Goal: Complete application form

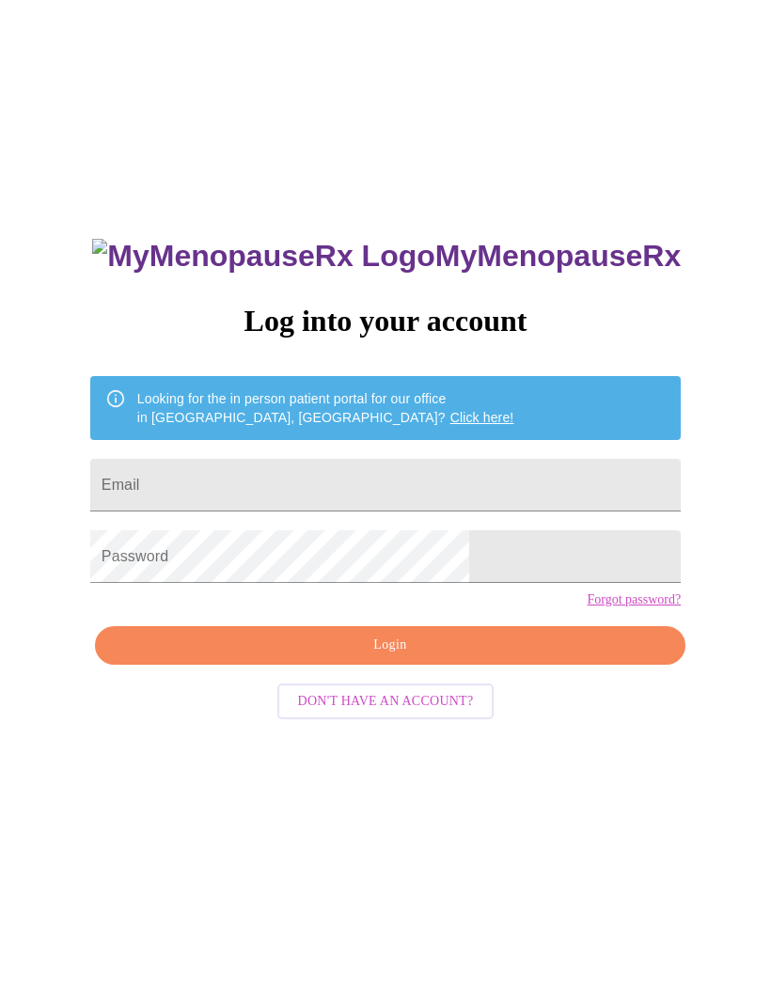
click at [432, 494] on input "Email" at bounding box center [385, 485] width 590 height 53
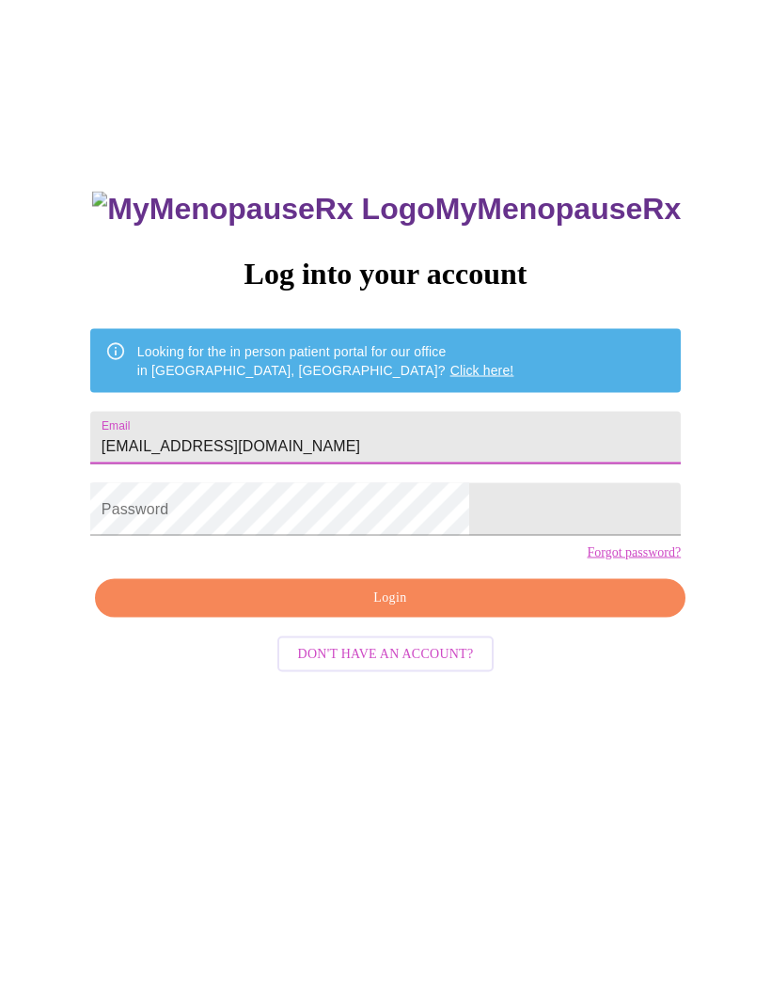
type input "[EMAIL_ADDRESS][DOMAIN_NAME]"
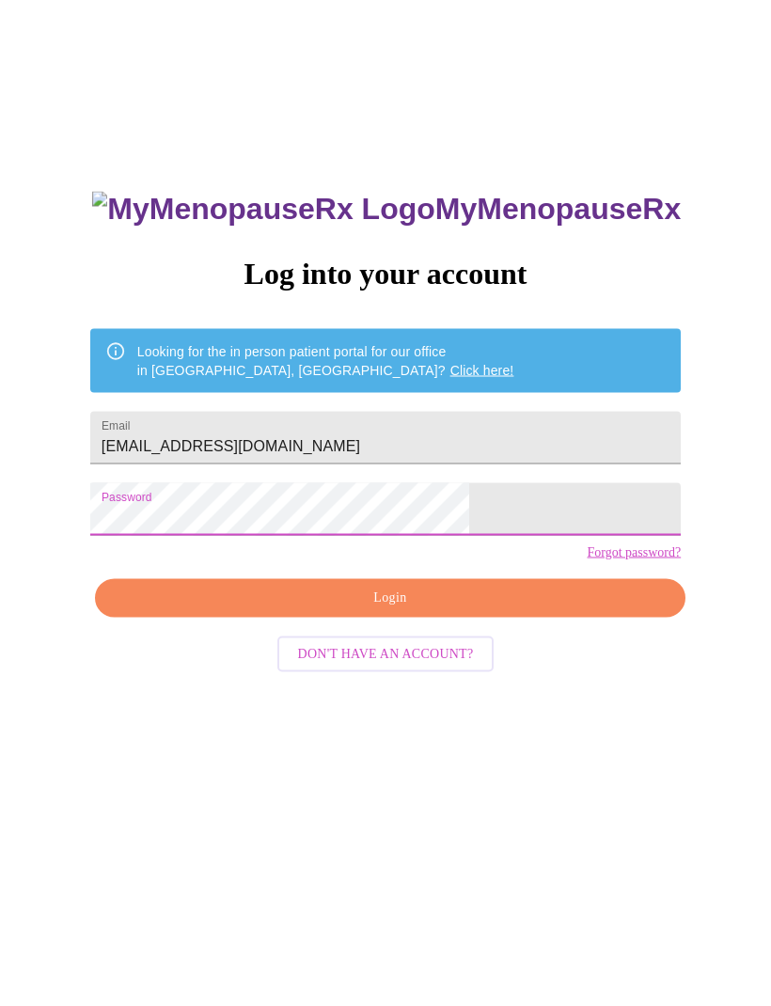
click at [405, 635] on span "Login" at bounding box center [390, 644] width 547 height 23
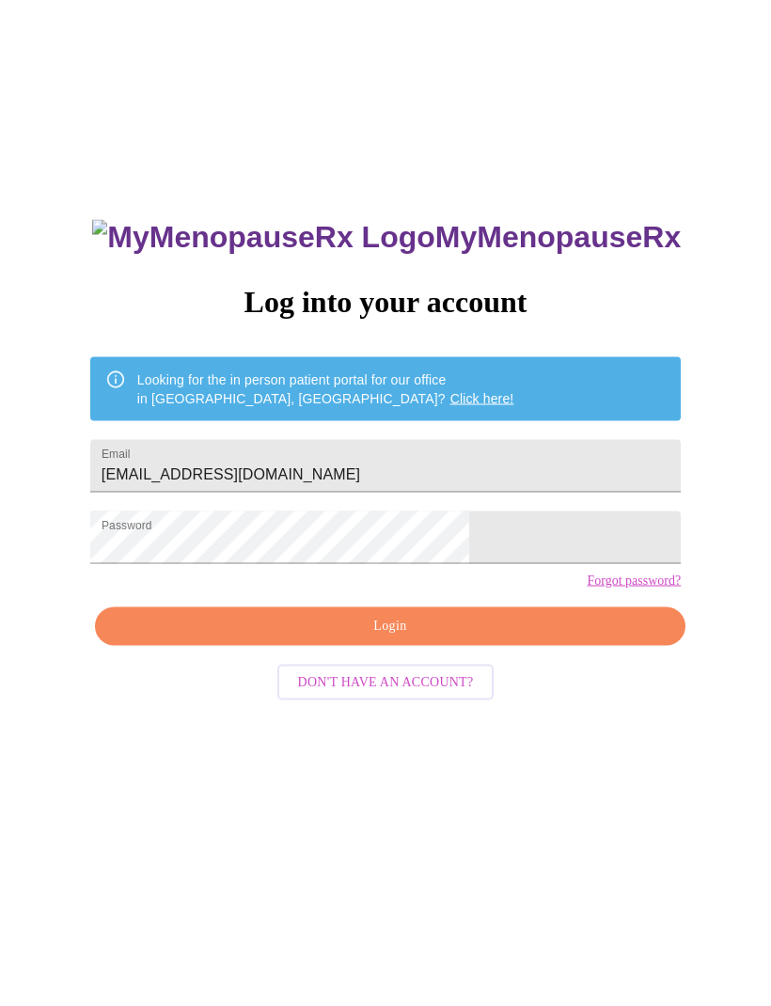
scroll to position [19, 0]
click at [446, 638] on span "Login" at bounding box center [390, 626] width 547 height 23
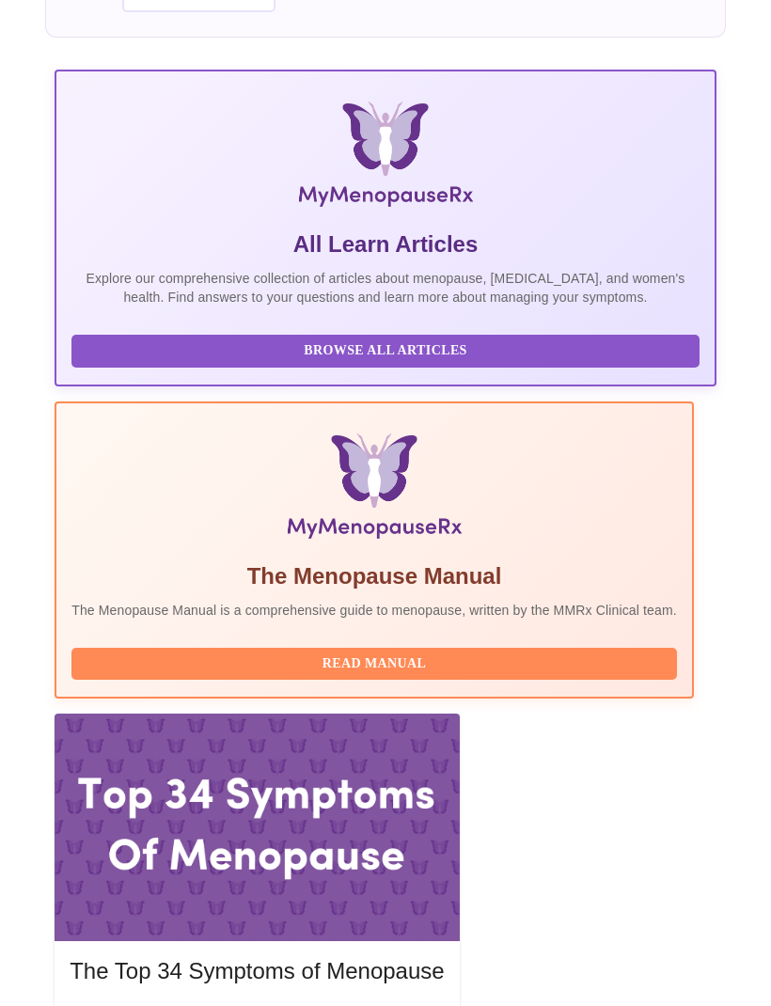
scroll to position [303, 0]
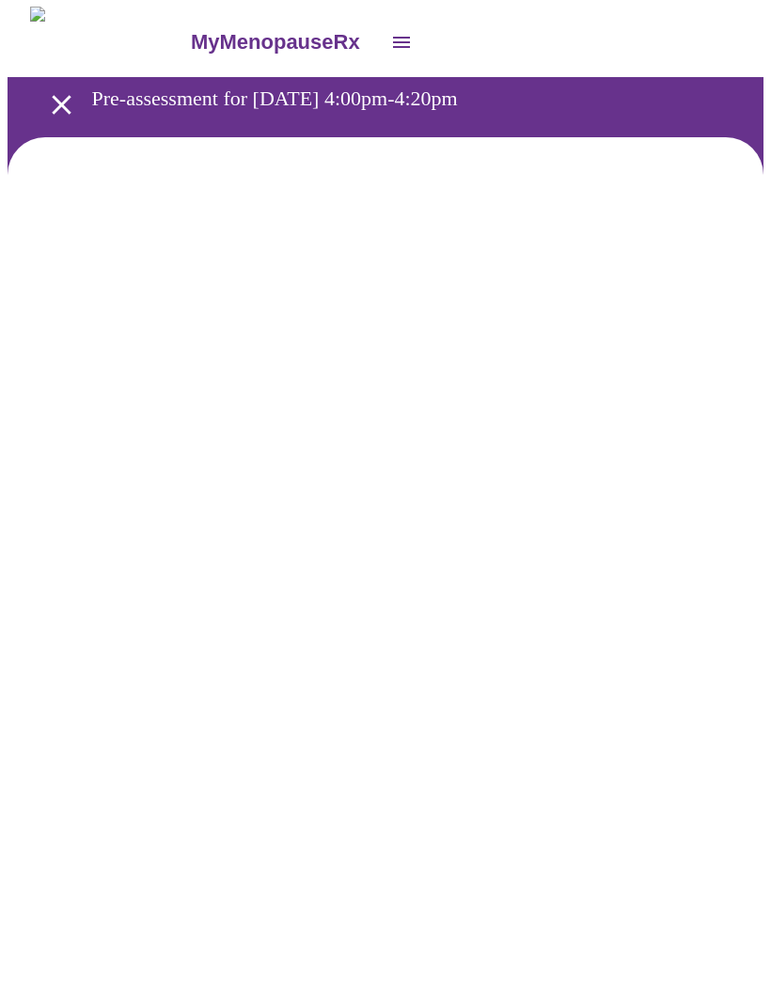
scroll to position [1, 0]
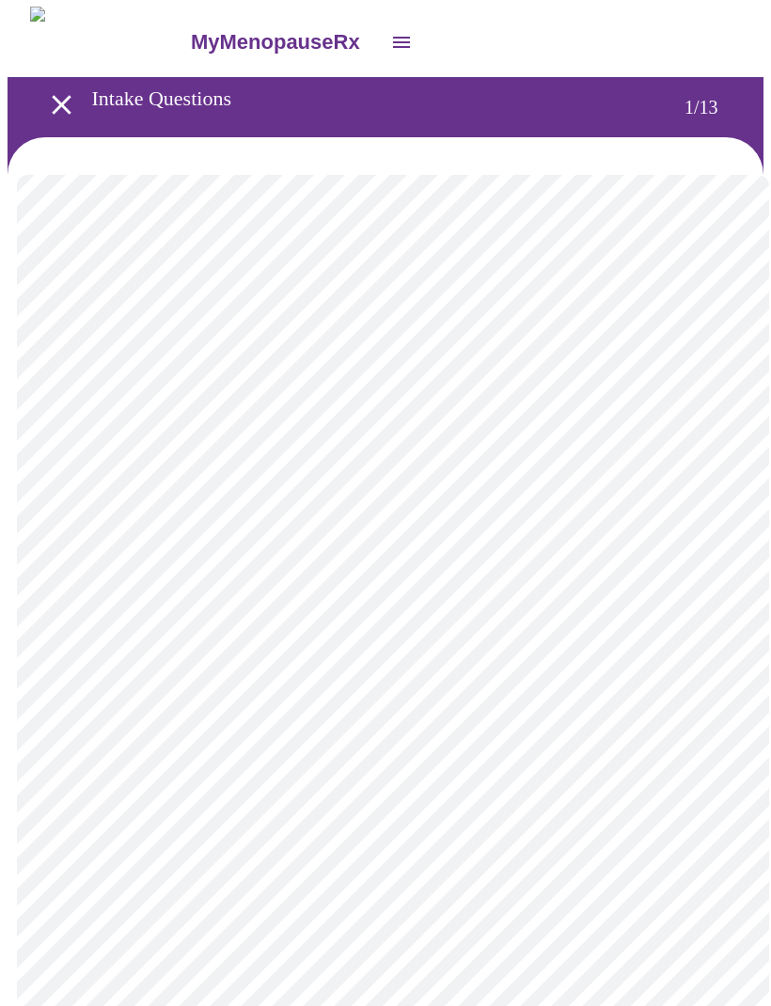
click at [652, 414] on body "MyMenopauseRx Intake Questions 1 / 13" at bounding box center [386, 864] width 756 height 1714
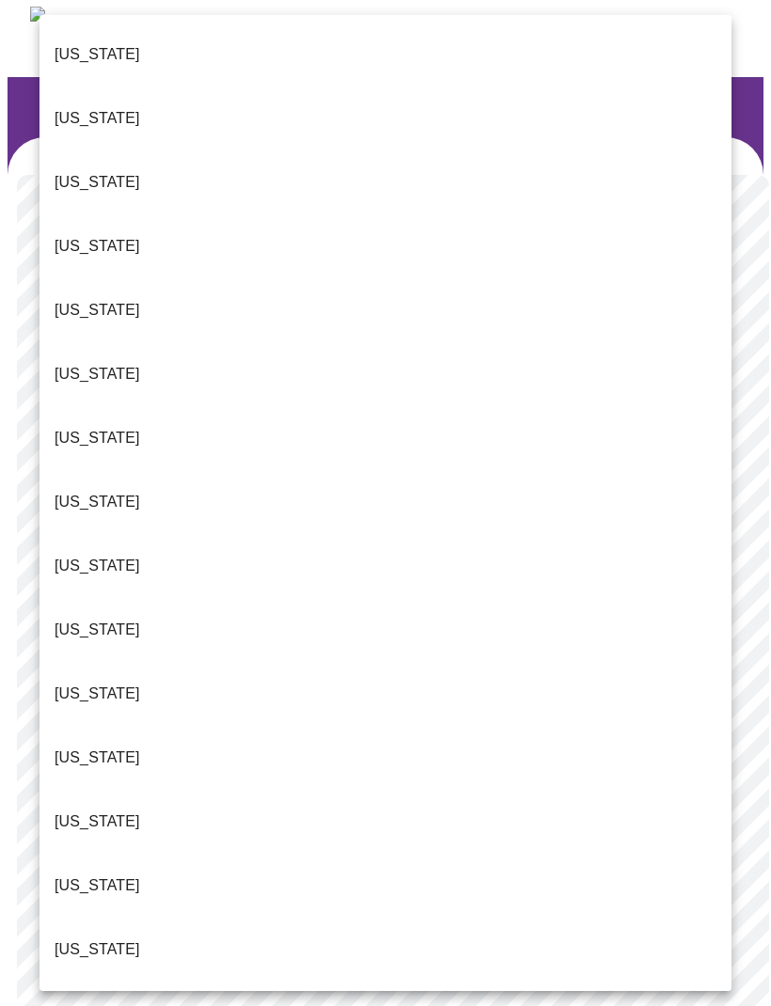
click at [94, 810] on p "[US_STATE]" at bounding box center [98, 821] width 86 height 23
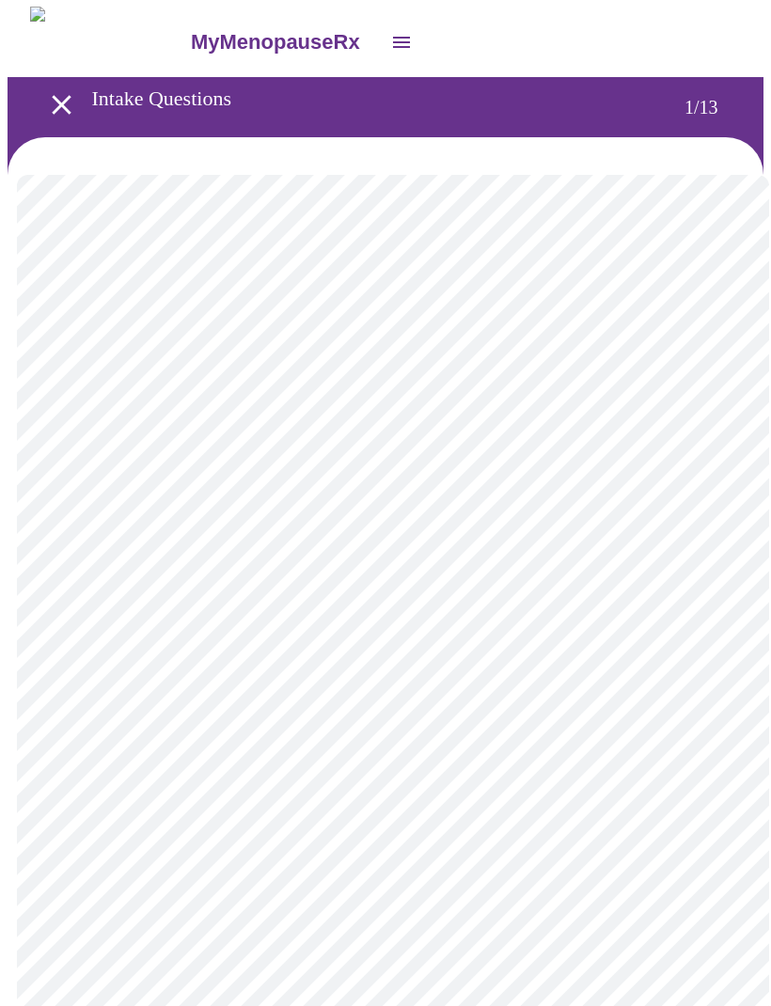
click at [652, 536] on body "MyMenopauseRx Intake Questions 1 / 13" at bounding box center [386, 859] width 756 height 1704
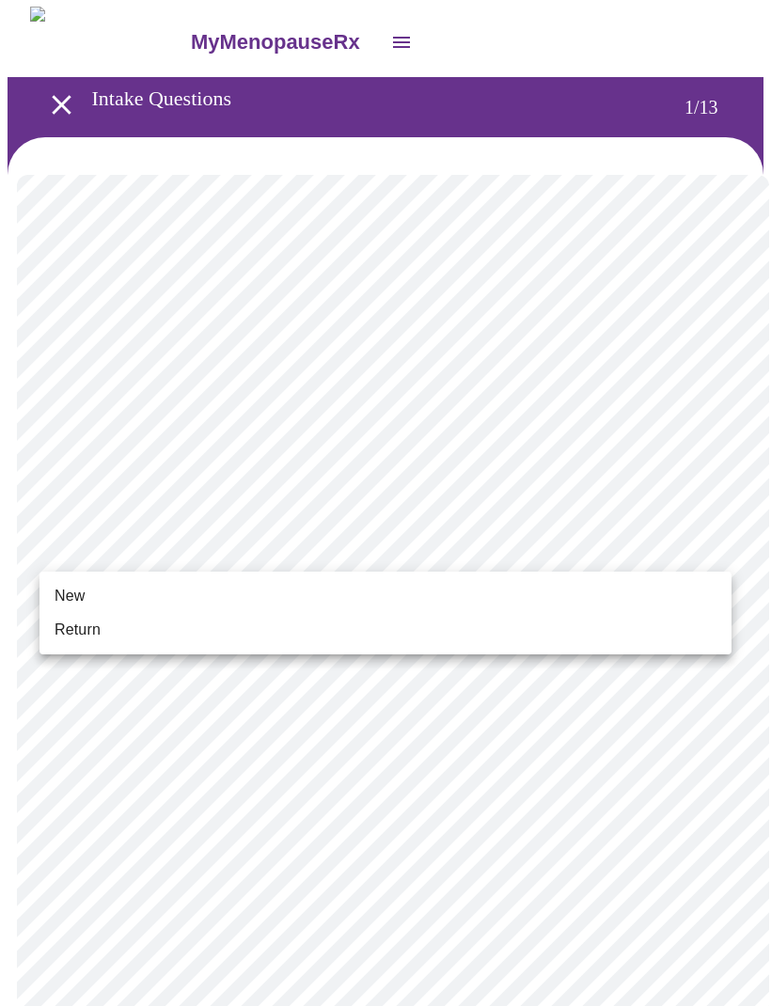
click at [130, 616] on li "Return" at bounding box center [385, 630] width 692 height 34
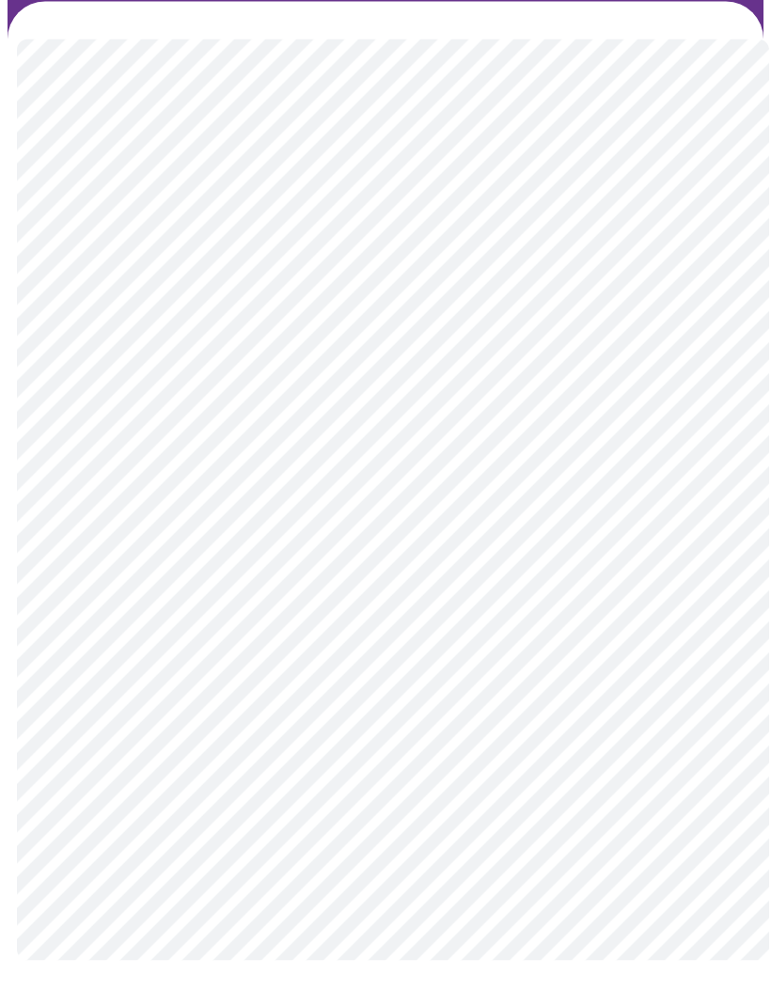
scroll to position [0, 0]
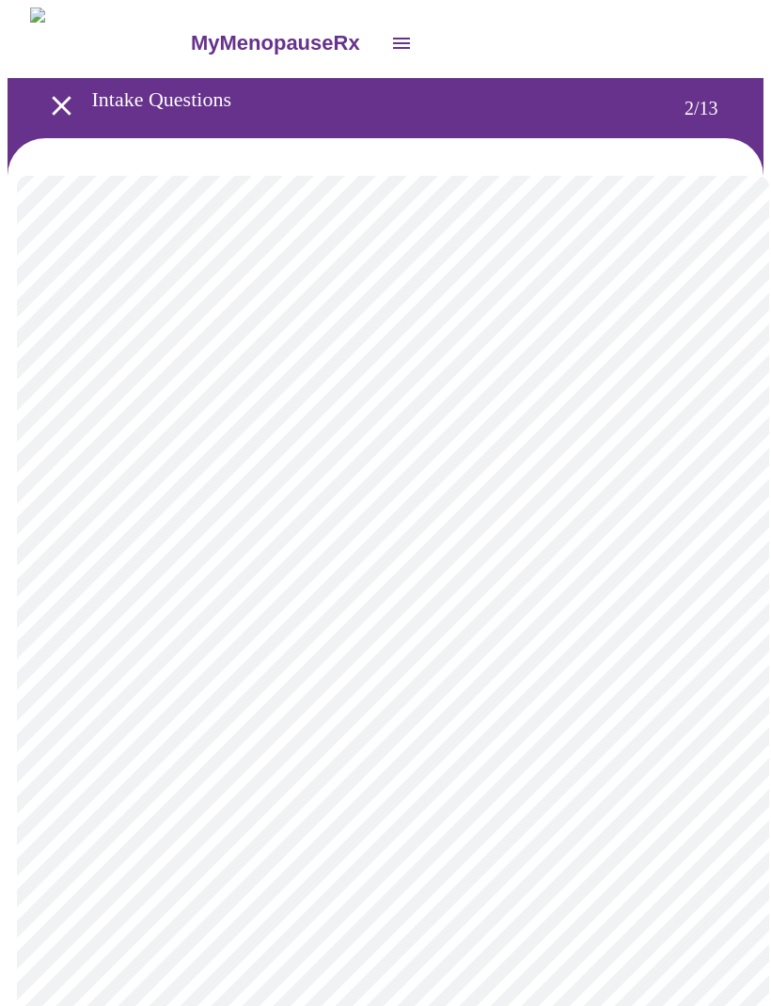
click at [593, 377] on body "MyMenopauseRx Intake Questions 2 / 13" at bounding box center [386, 571] width 756 height 1127
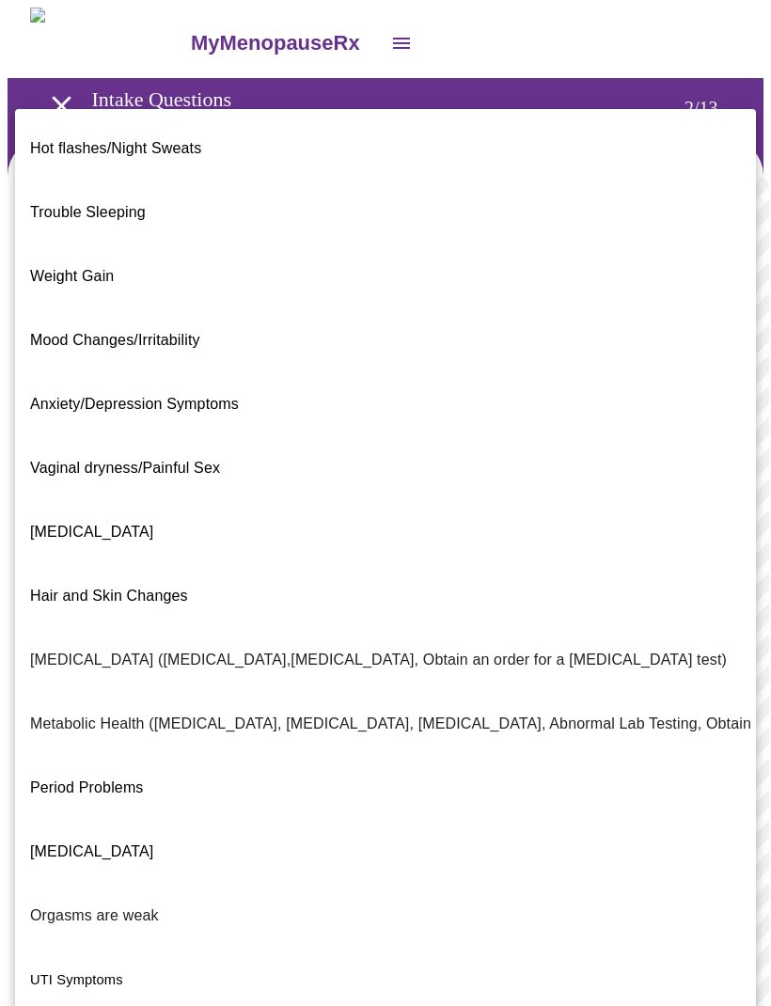
click at [101, 268] on span "Weight Gain" at bounding box center [72, 276] width 84 height 16
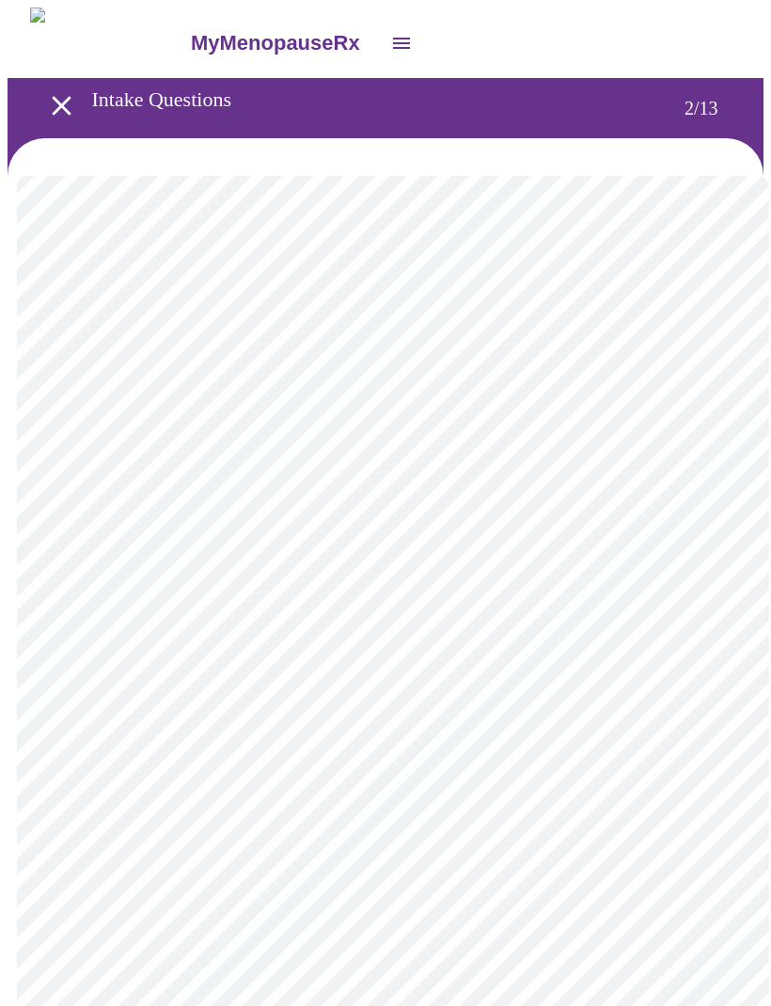
click at [682, 585] on body "MyMenopauseRx Intake Questions 2 / 13" at bounding box center [386, 566] width 756 height 1117
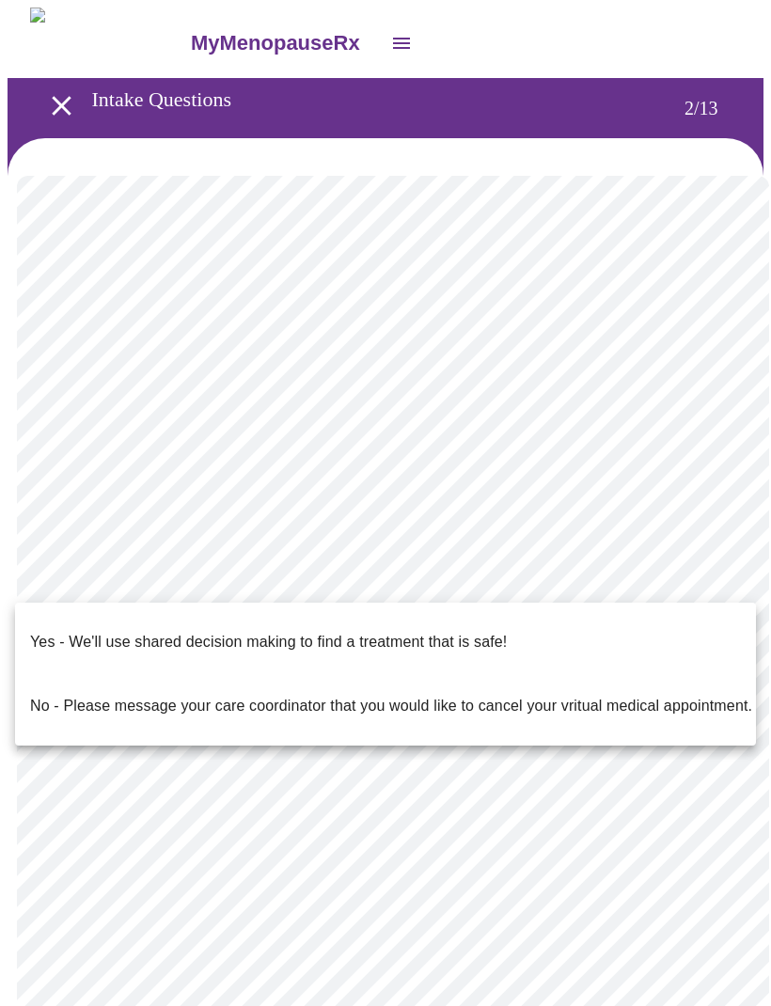
click at [290, 631] on p "Yes - We'll use shared decision making to find a treatment that is safe!" at bounding box center [268, 642] width 477 height 23
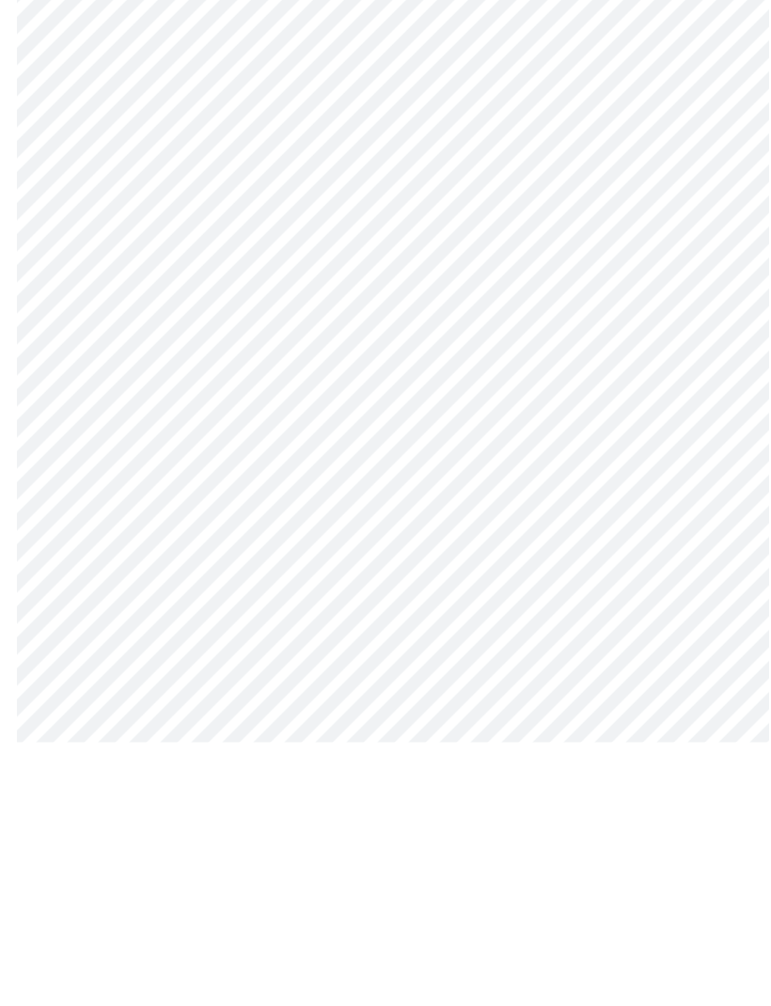
scroll to position [60, 0]
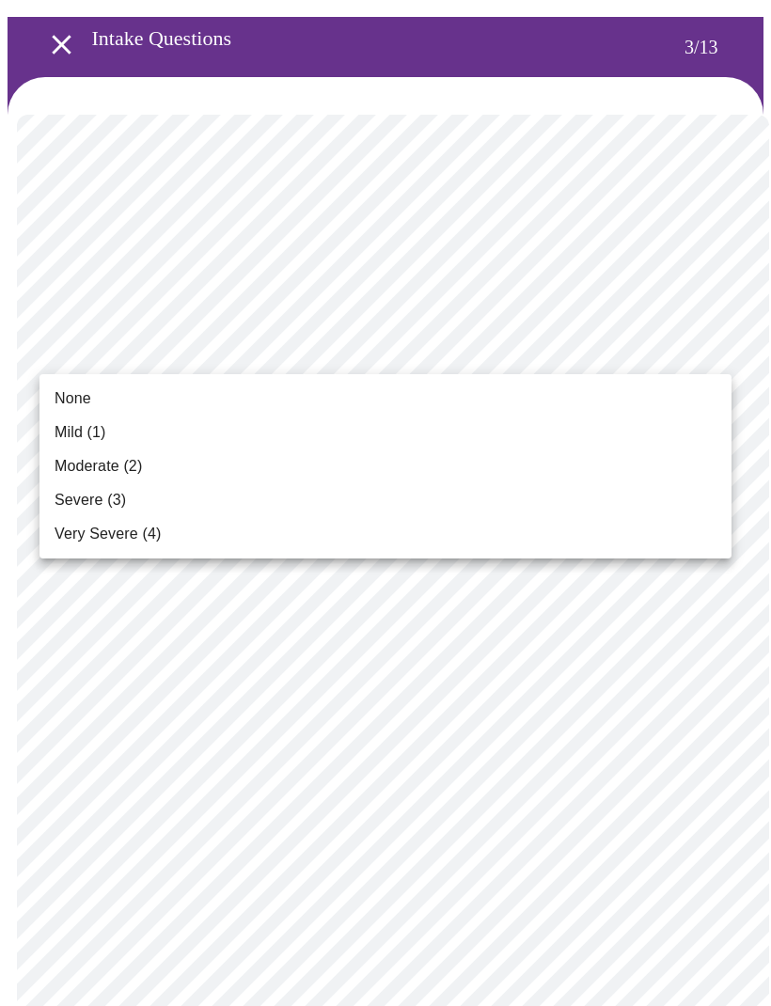
click at [91, 437] on span "Mild (1)" at bounding box center [81, 432] width 52 height 23
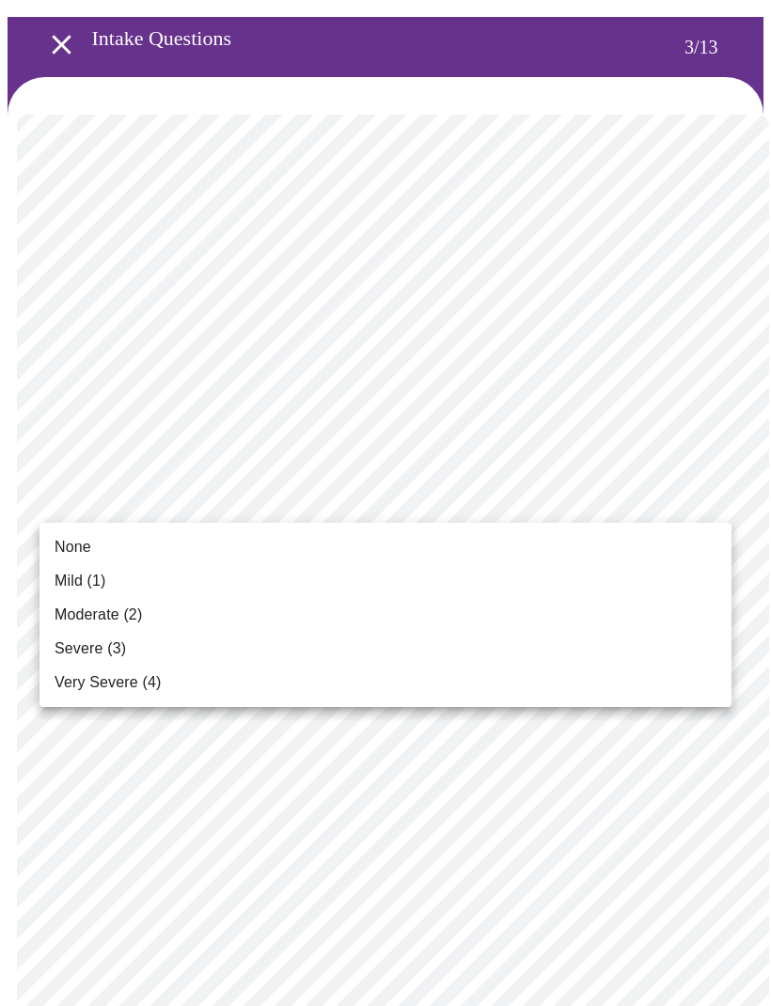
click at [79, 549] on span "None" at bounding box center [73, 547] width 37 height 23
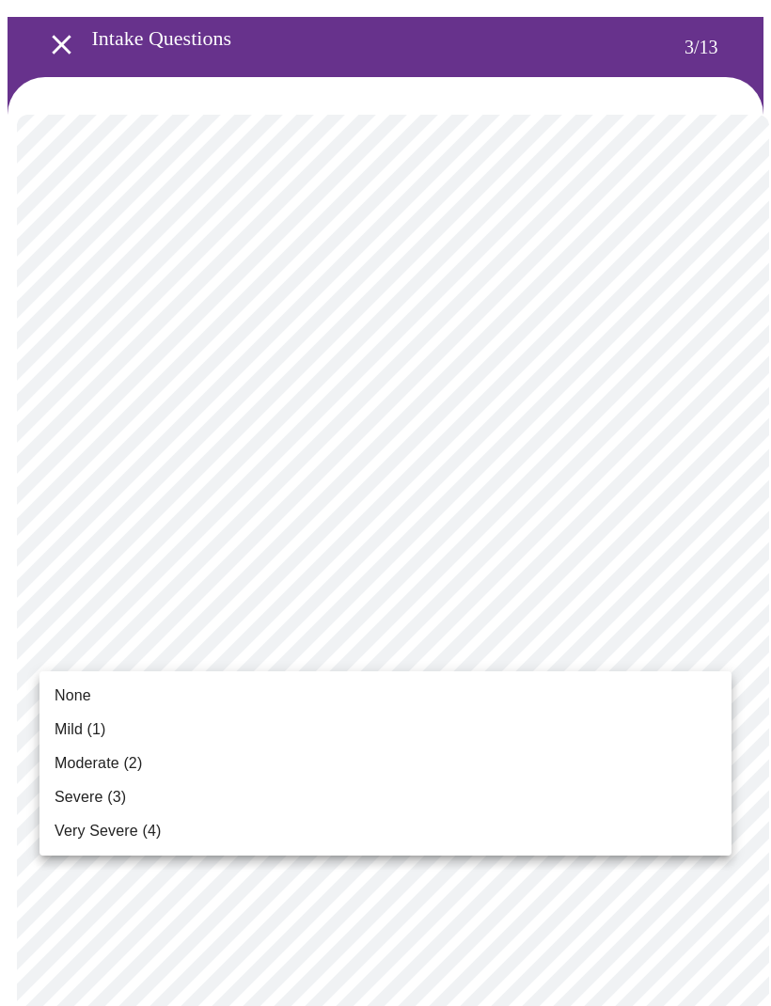
click at [113, 759] on span "Moderate (2)" at bounding box center [98, 763] width 87 height 23
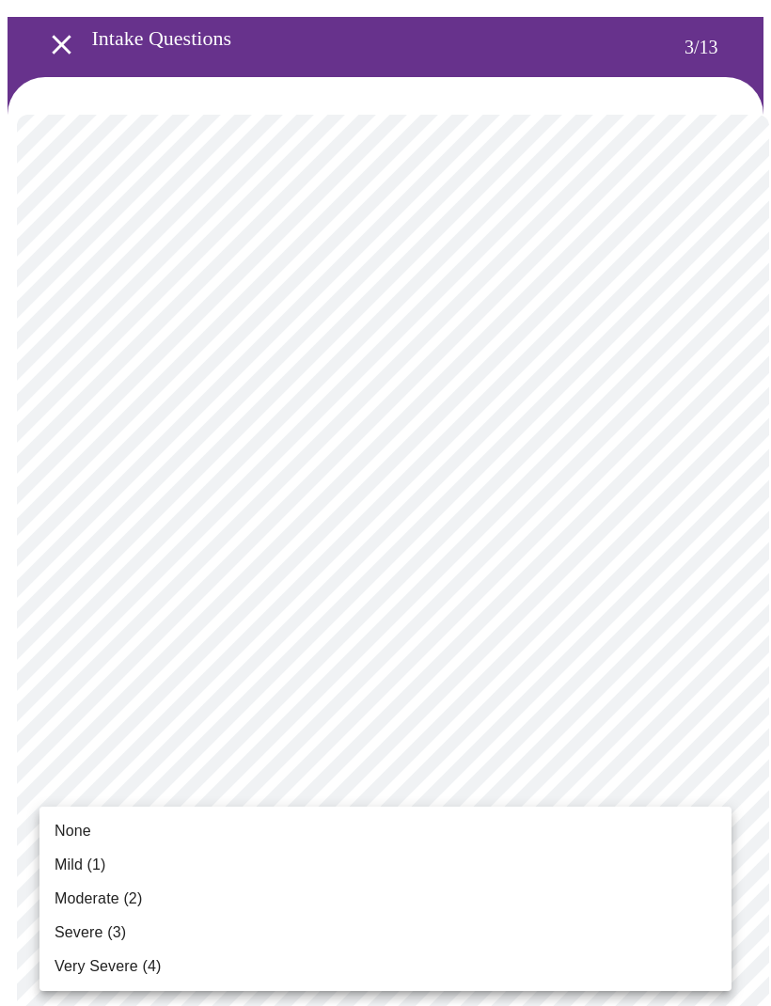
click at [70, 863] on span "Mild (1)" at bounding box center [81, 864] width 52 height 23
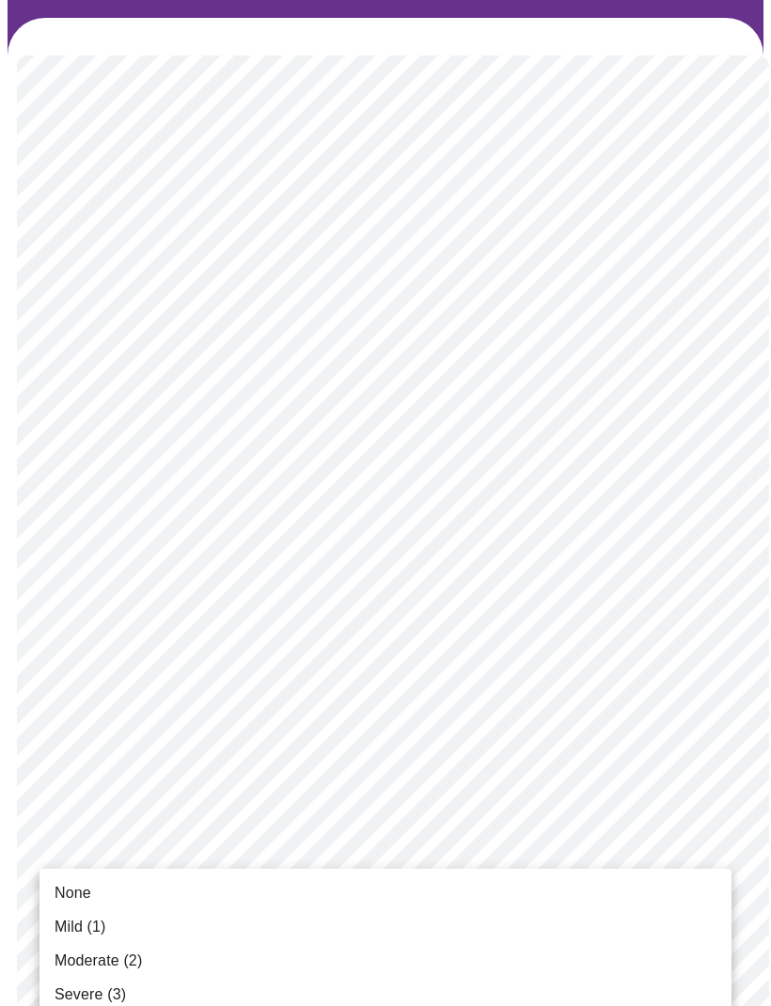
click at [113, 958] on span "Moderate (2)" at bounding box center [98, 960] width 87 height 23
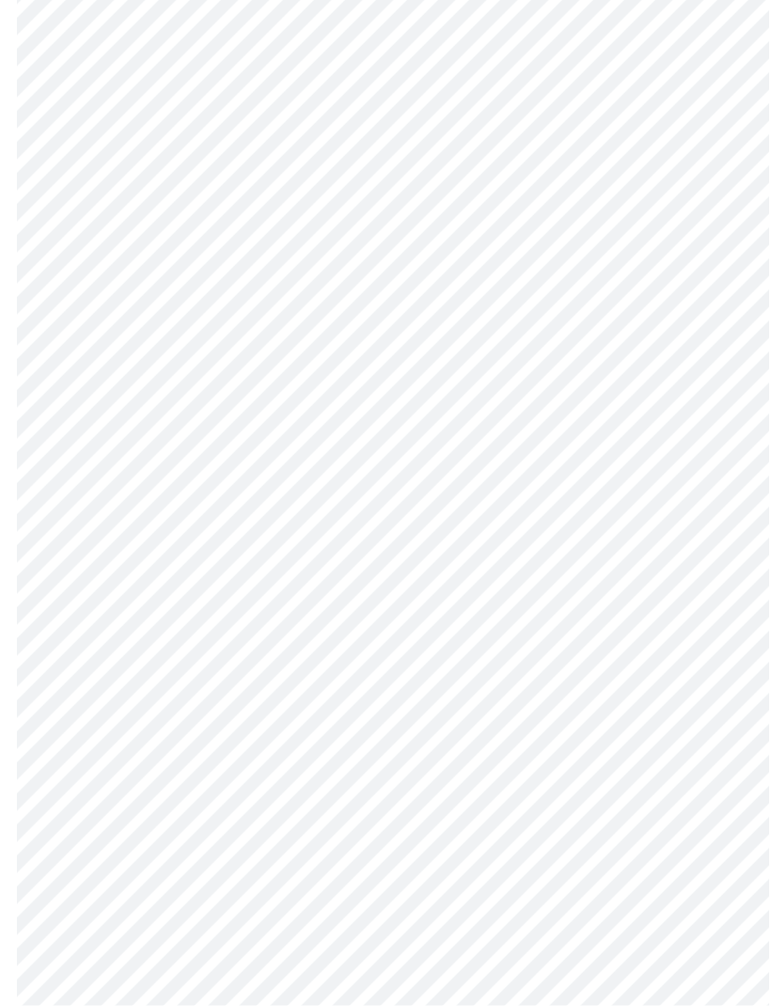
click at [535, 810] on body "MyMenopauseRx Intake Questions 3 / 13" at bounding box center [386, 907] width 756 height 2363
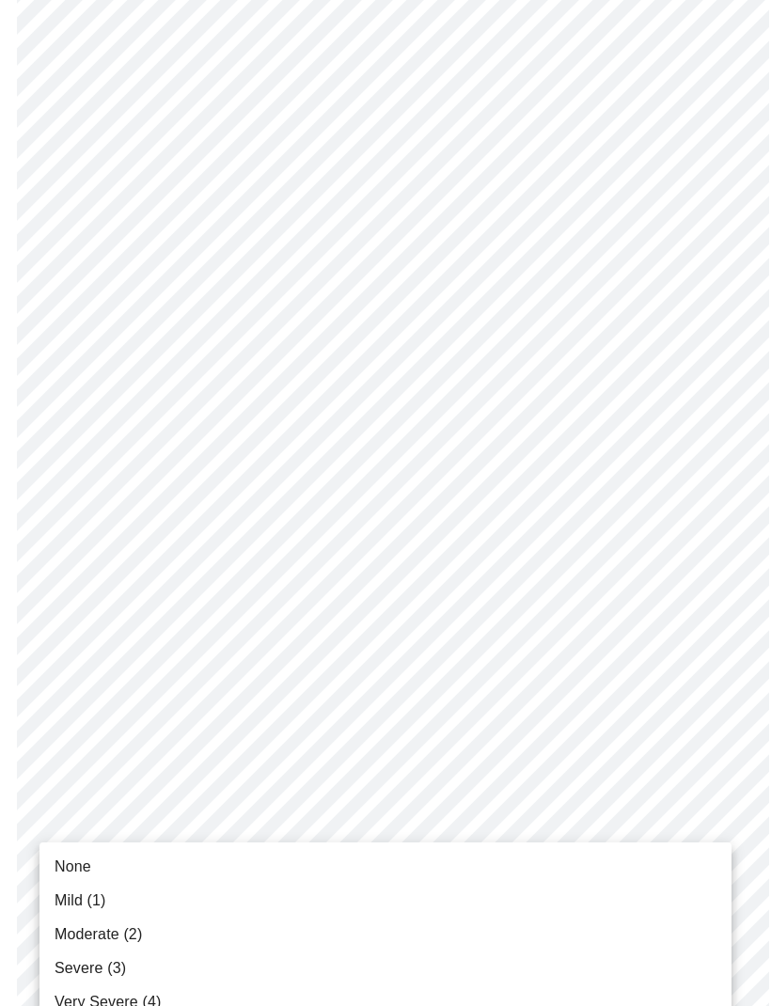
click at [121, 939] on span "Moderate (2)" at bounding box center [98, 934] width 87 height 23
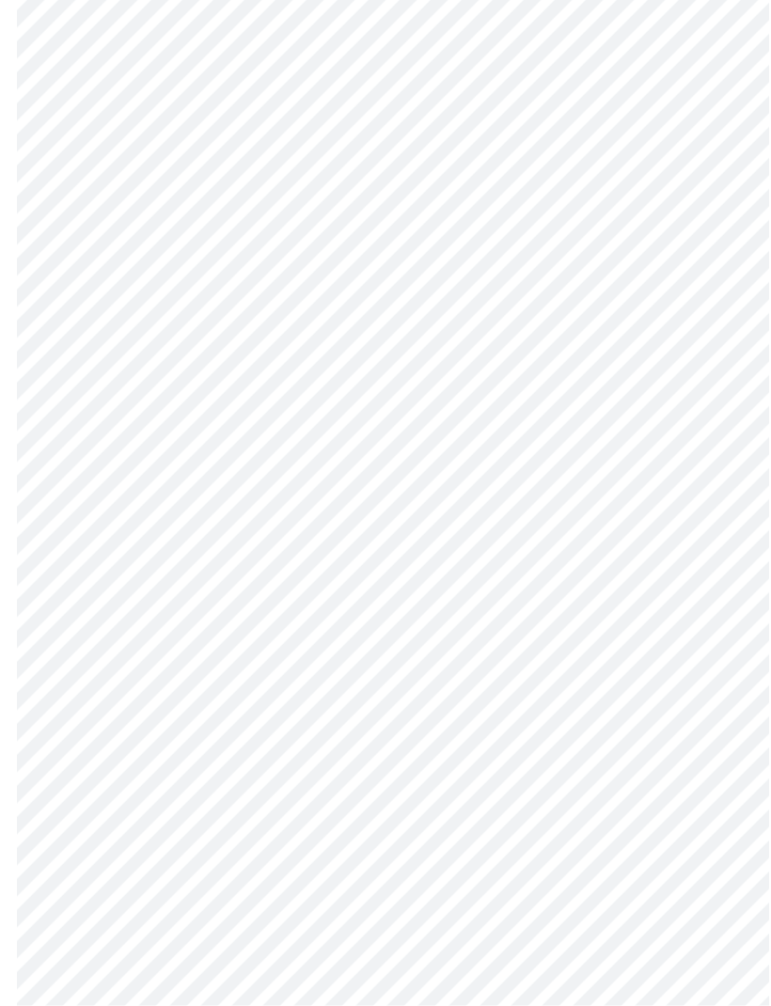
scroll to position [404, 0]
click at [560, 834] on body "MyMenopauseRx Intake Questions 3 / 13" at bounding box center [386, 771] width 756 height 2337
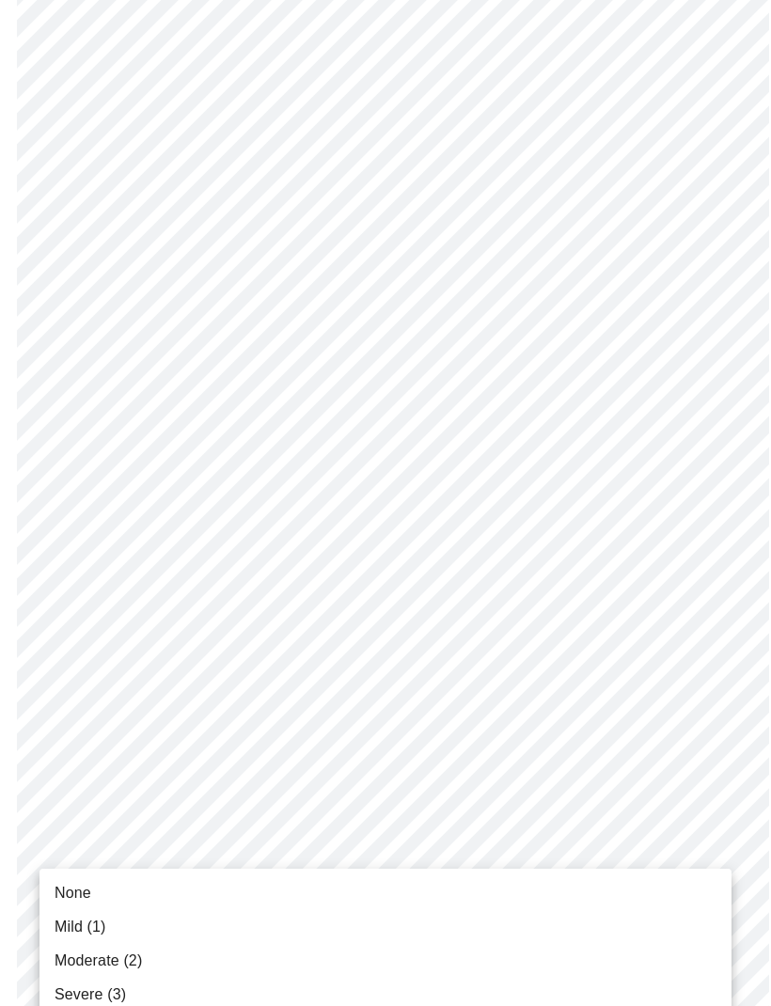
click at [118, 962] on span "Moderate (2)" at bounding box center [98, 960] width 87 height 23
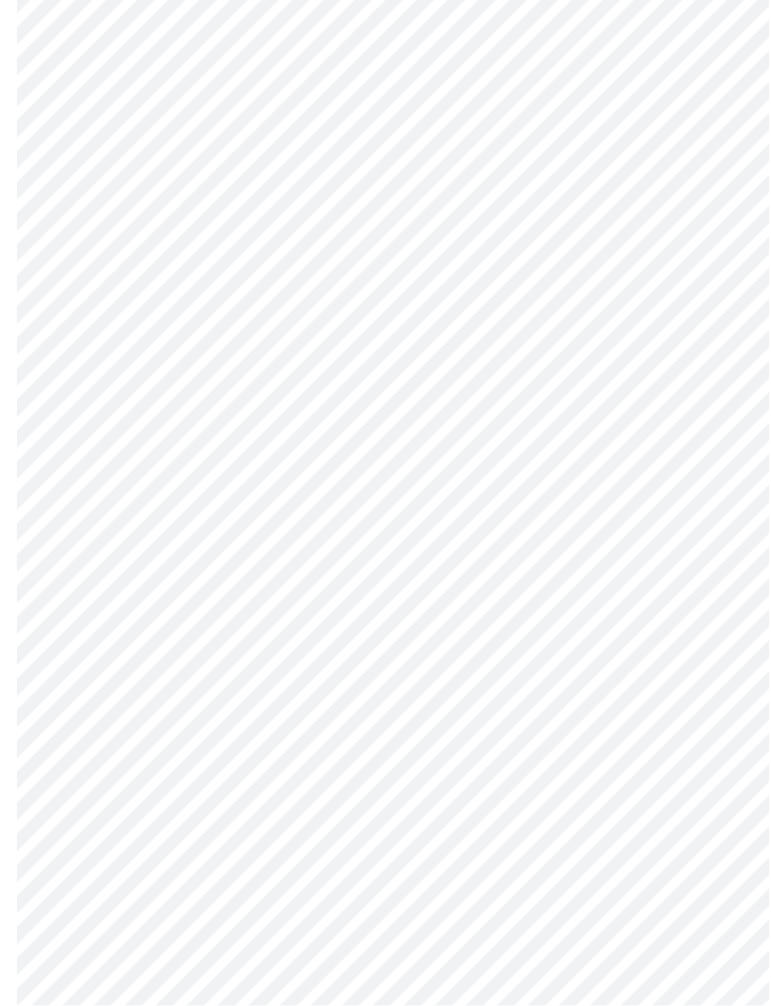
click at [502, 866] on body "MyMenopauseRx Intake Questions 3 / 13" at bounding box center [386, 643] width 756 height 2312
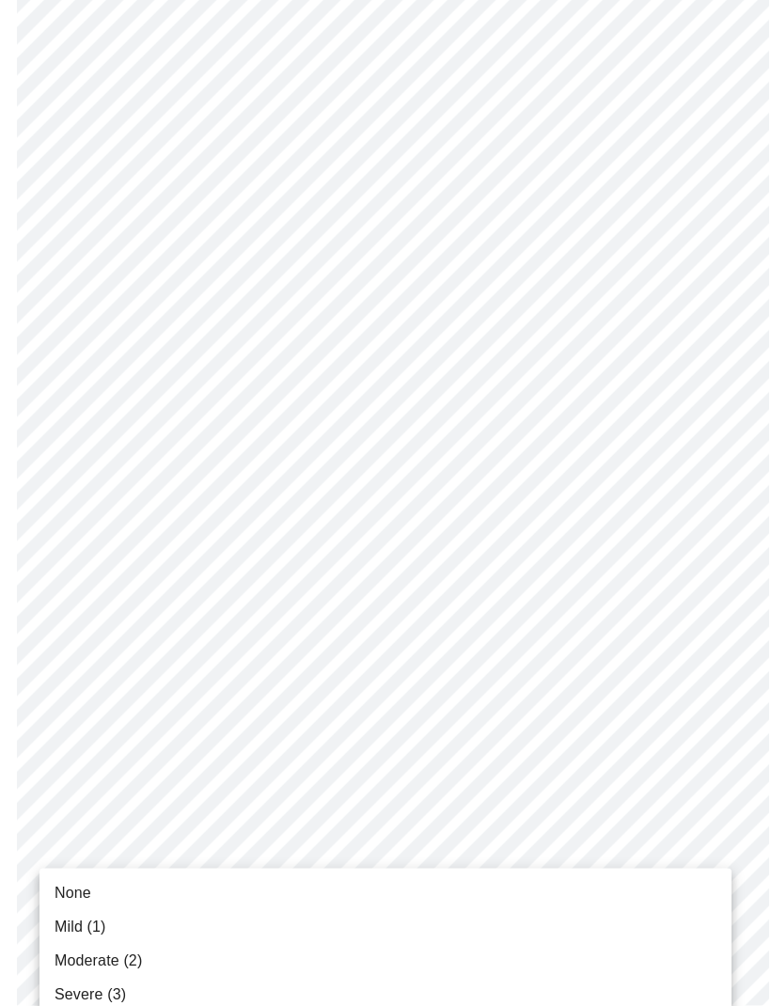
scroll to position [522, 0]
click at [83, 928] on span "Mild (1)" at bounding box center [81, 926] width 52 height 23
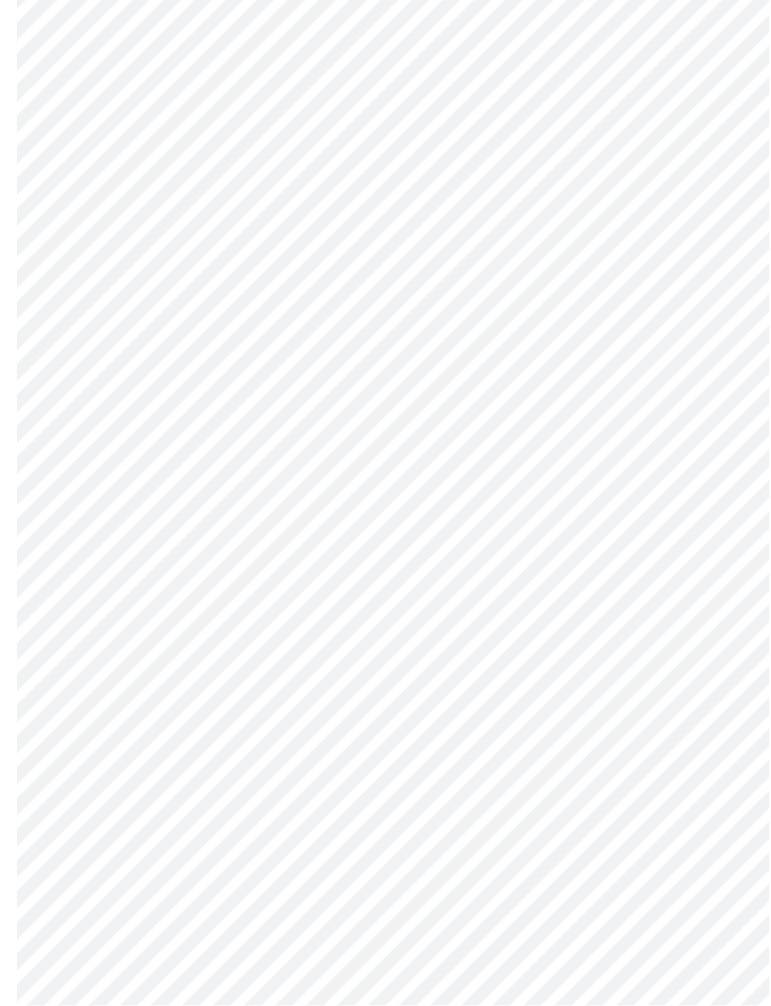
scroll to position [650, 0]
click at [438, 890] on body "MyMenopauseRx Intake Questions 3 / 13" at bounding box center [386, 500] width 756 height 2287
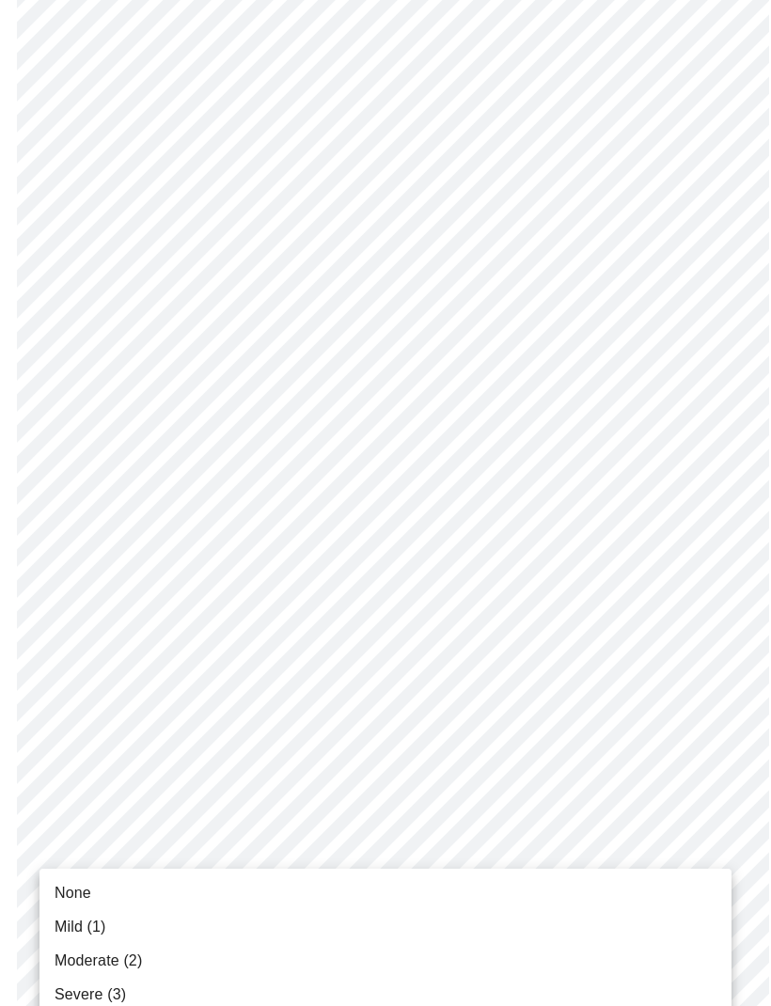
click at [128, 959] on span "Moderate (2)" at bounding box center [98, 960] width 87 height 23
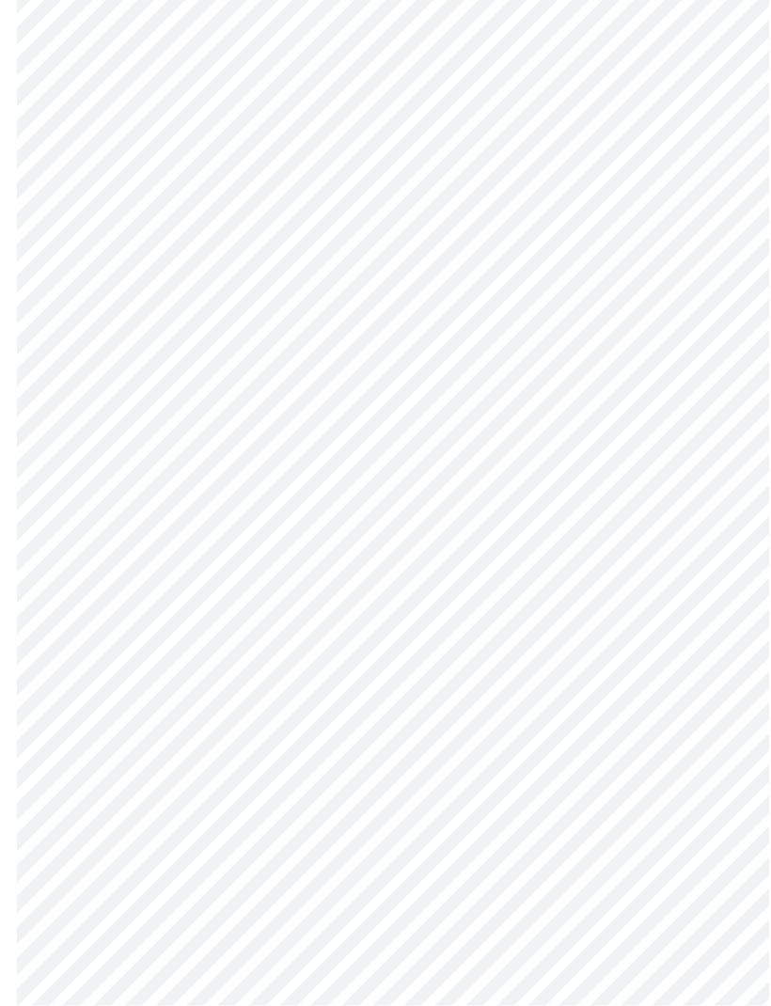
click at [438, 922] on body "MyMenopauseRx Intake Questions 3 / 13" at bounding box center [386, 369] width 756 height 2261
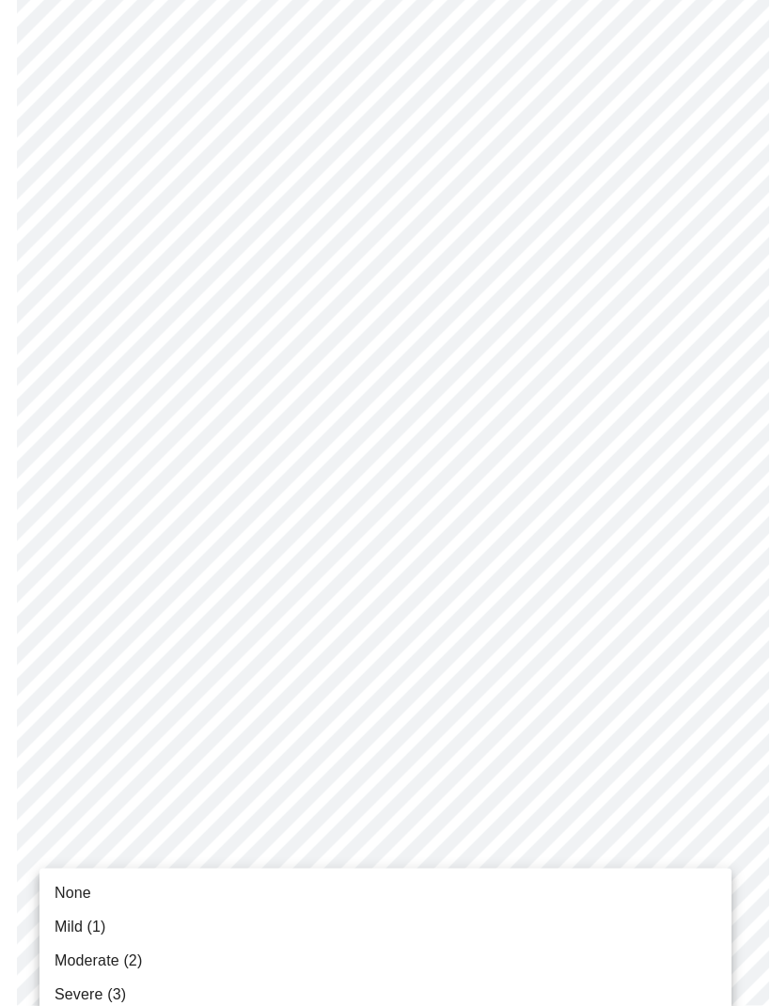
scroll to position [770, 0]
click at [118, 968] on span "Moderate (2)" at bounding box center [98, 960] width 87 height 23
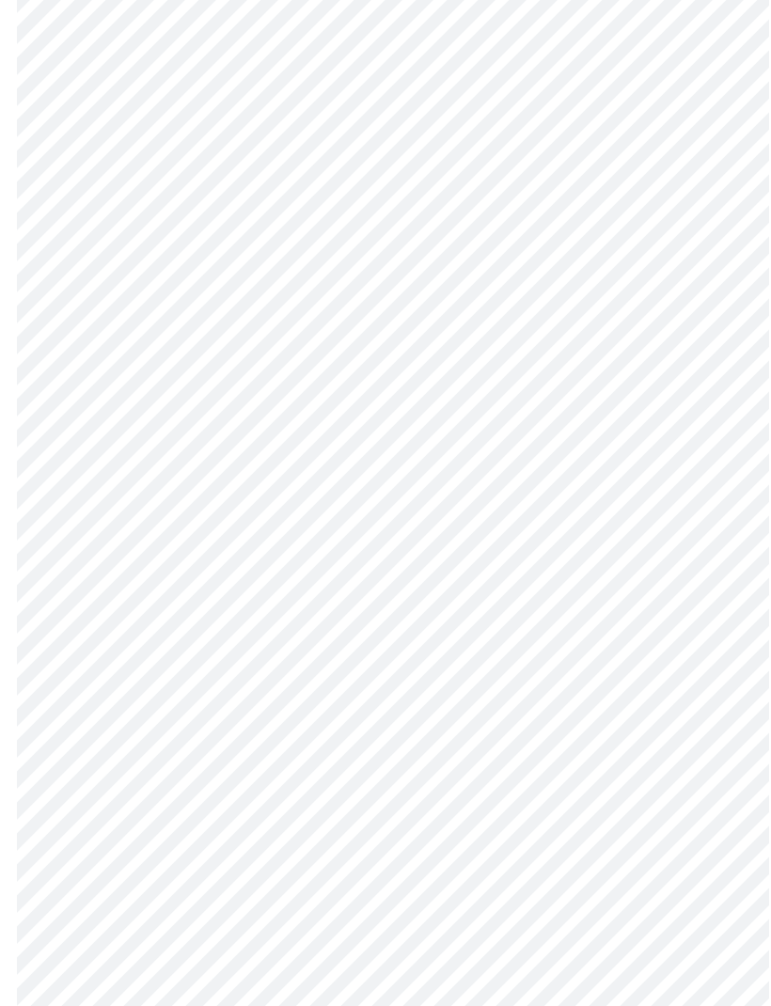
scroll to position [914, 0]
click at [209, 931] on body "MyMenopauseRx Intake Questions 3 / 13" at bounding box center [386, 211] width 756 height 2236
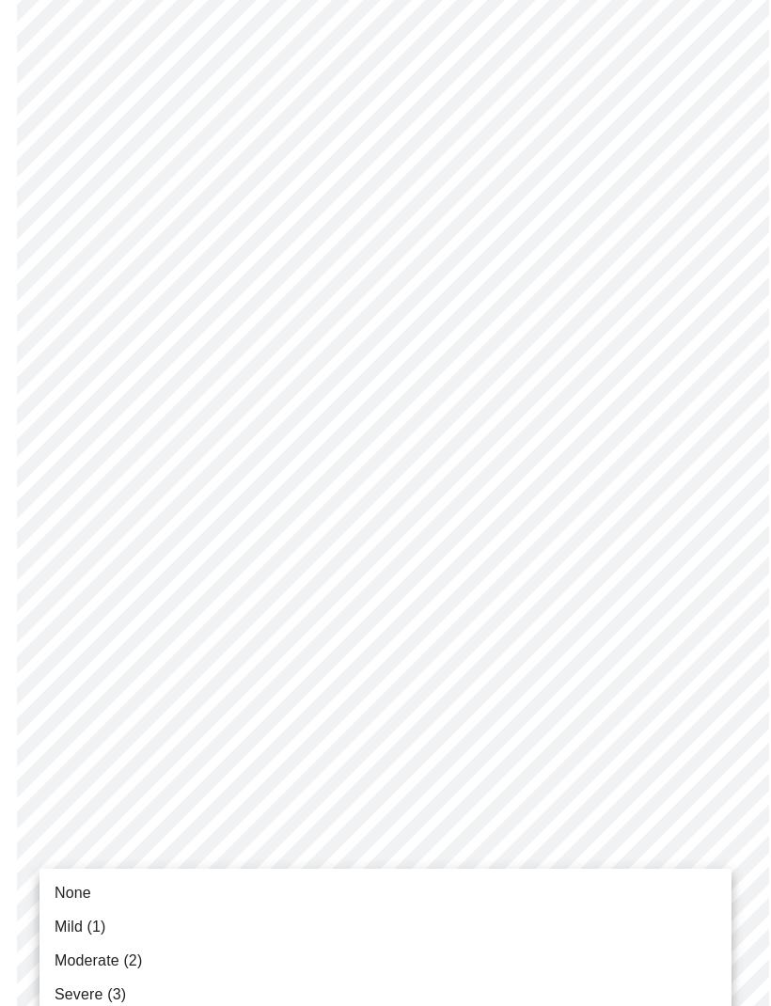
click at [131, 967] on span "Moderate (2)" at bounding box center [98, 960] width 87 height 23
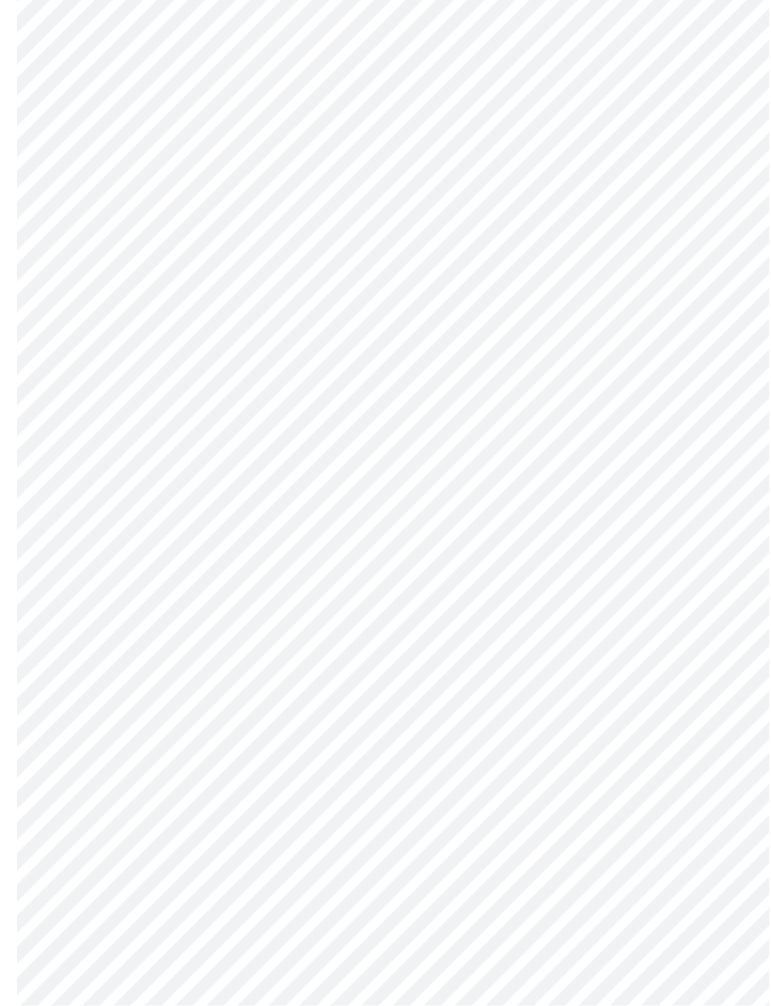
scroll to position [347, 0]
click at [680, 791] on body "MyMenopauseRx Intake Questions 4 / 13" at bounding box center [386, 586] width 756 height 1851
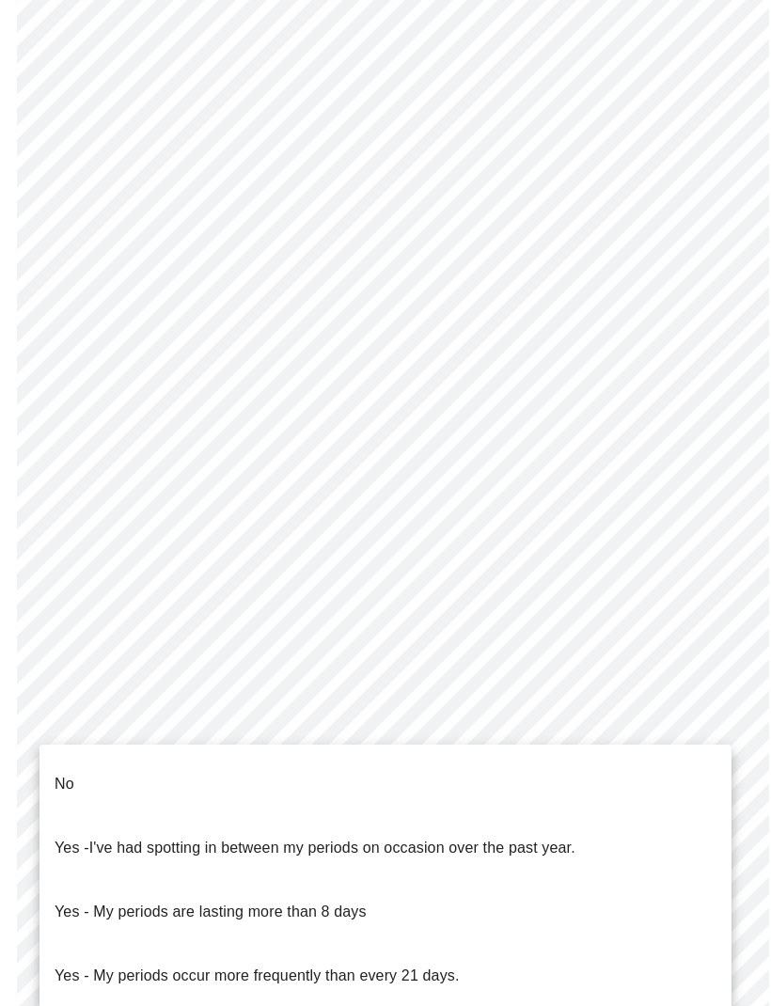
click at [70, 773] on p "No" at bounding box center [65, 784] width 20 height 23
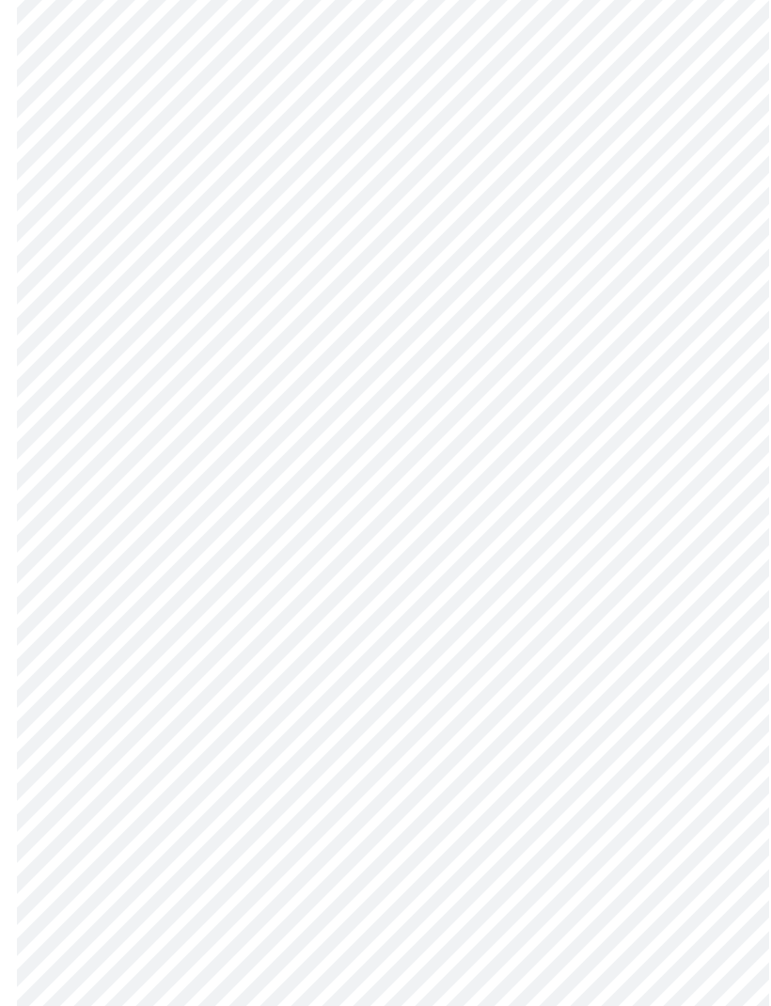
scroll to position [423, 0]
click at [544, 851] on body "MyMenopauseRx Intake Questions 4 / 13" at bounding box center [386, 505] width 756 height 1840
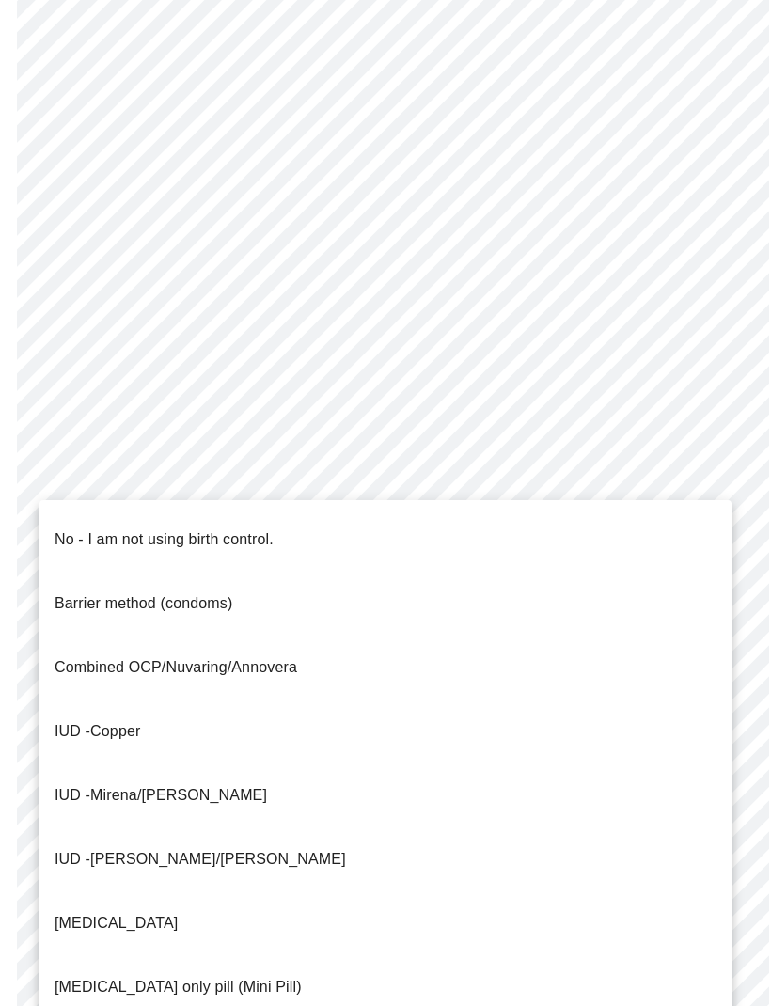
click at [211, 533] on p "No - I am not using birth control." at bounding box center [164, 539] width 219 height 23
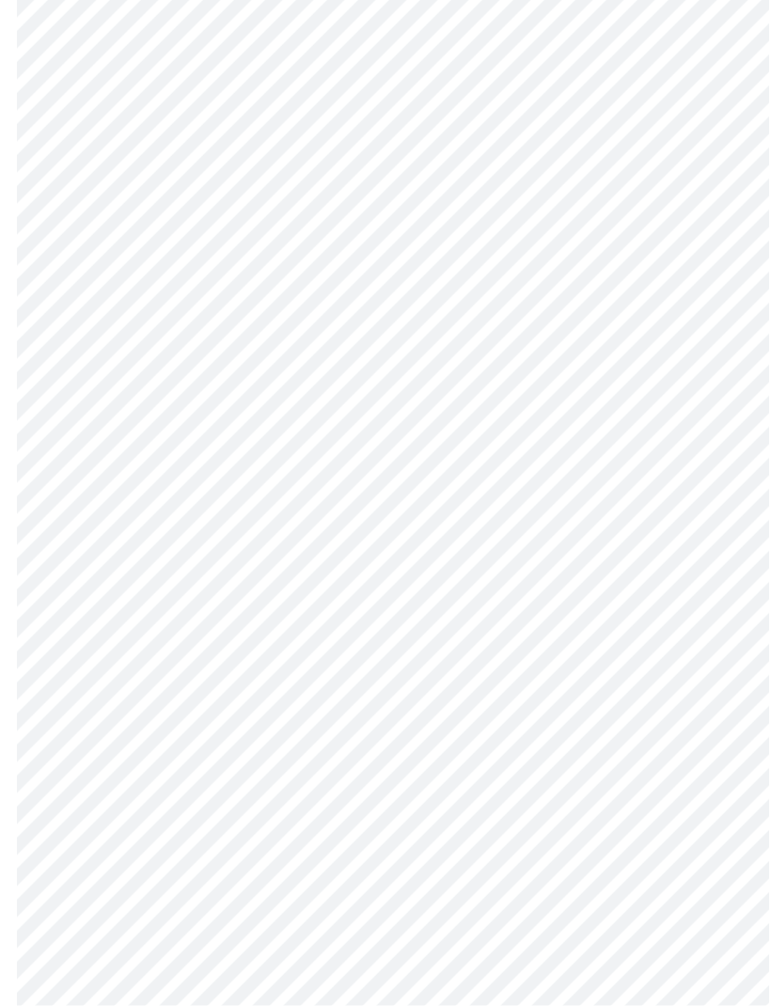
click at [589, 879] on body "MyMenopauseRx Intake Questions 4 / 13" at bounding box center [386, 375] width 756 height 1830
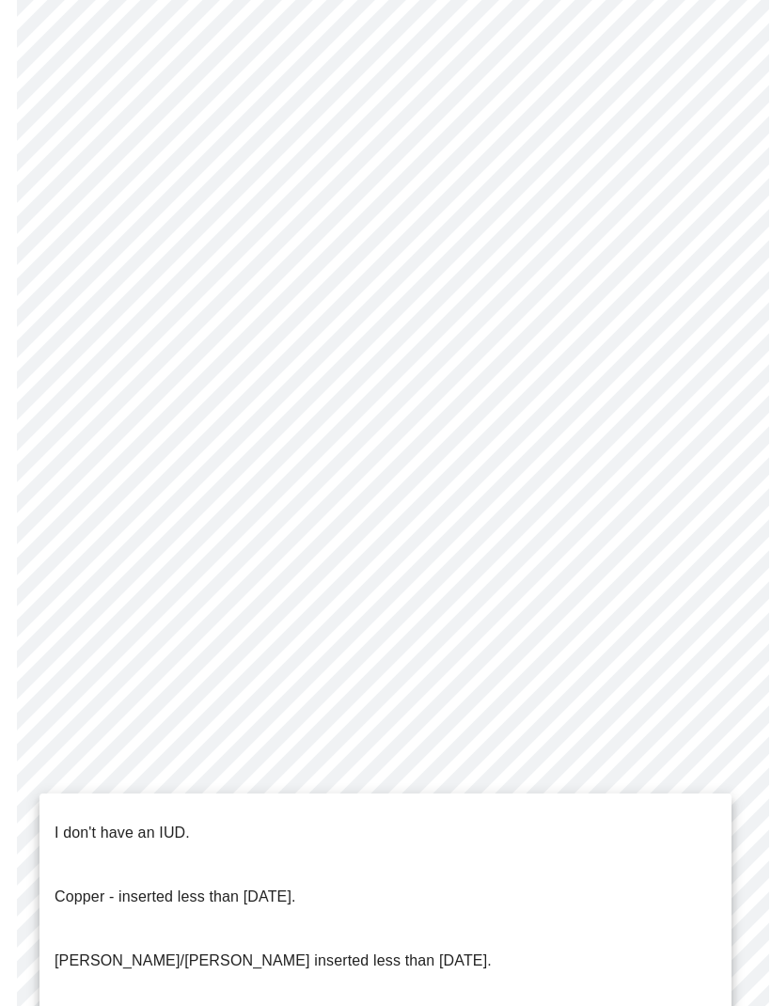
click at [150, 821] on p "I don't have an IUD." at bounding box center [122, 832] width 135 height 23
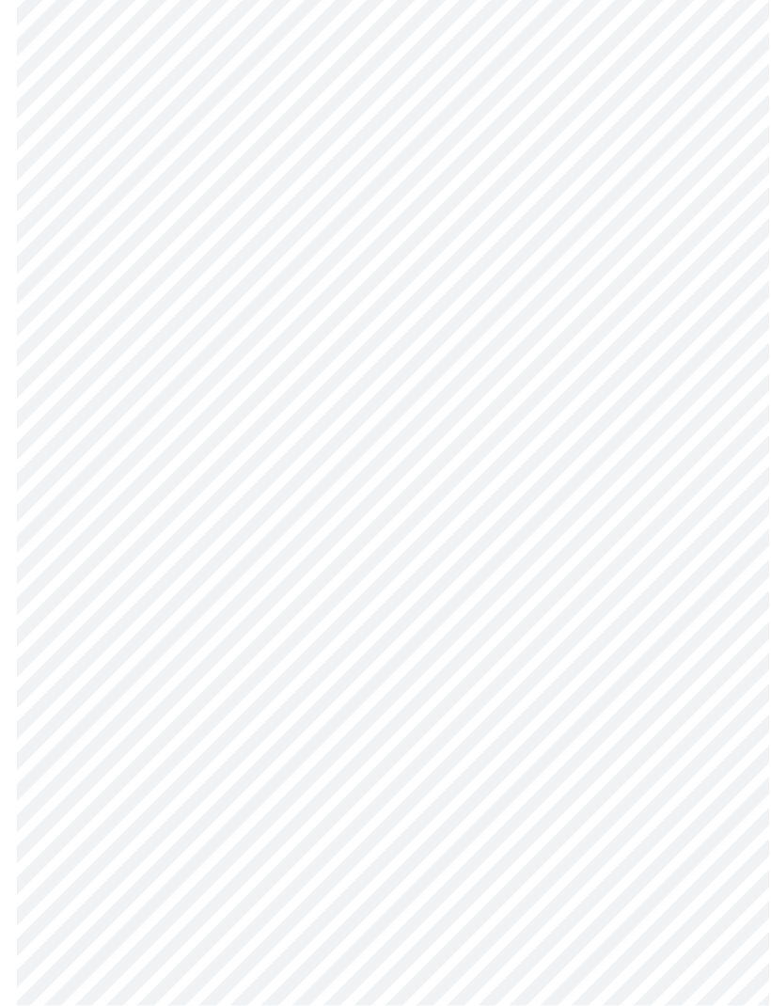
click at [519, 881] on body "MyMenopauseRx Intake Questions 4 / 13" at bounding box center [386, 223] width 756 height 1820
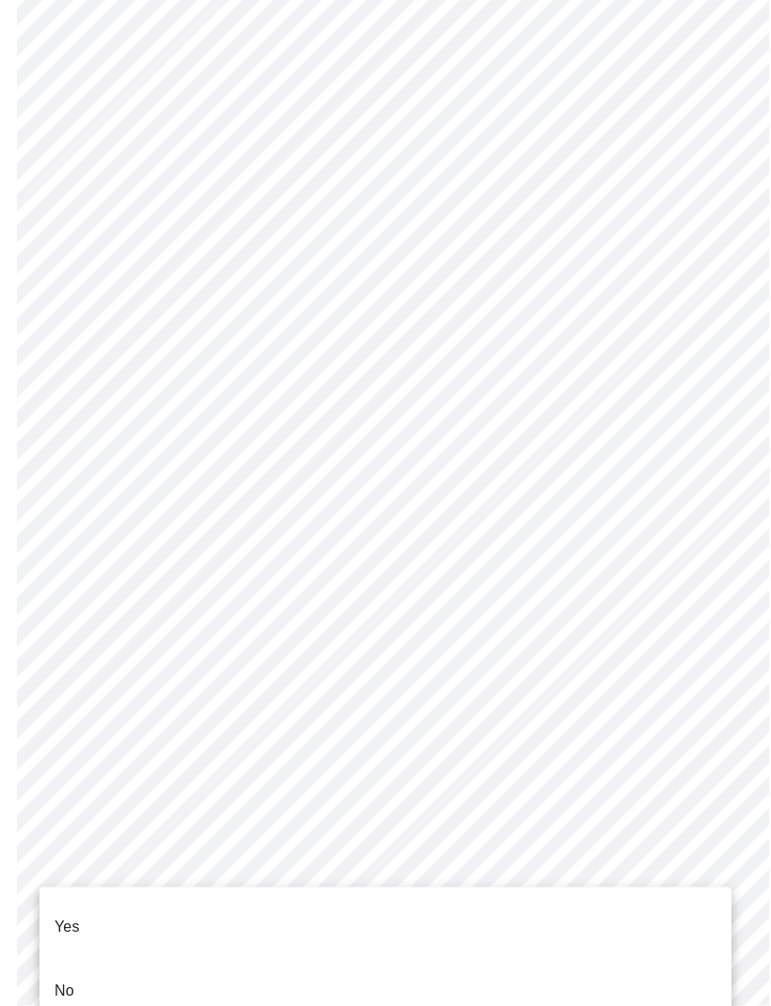
scroll to position [695, 0]
click at [76, 915] on p "Yes" at bounding box center [67, 926] width 25 height 23
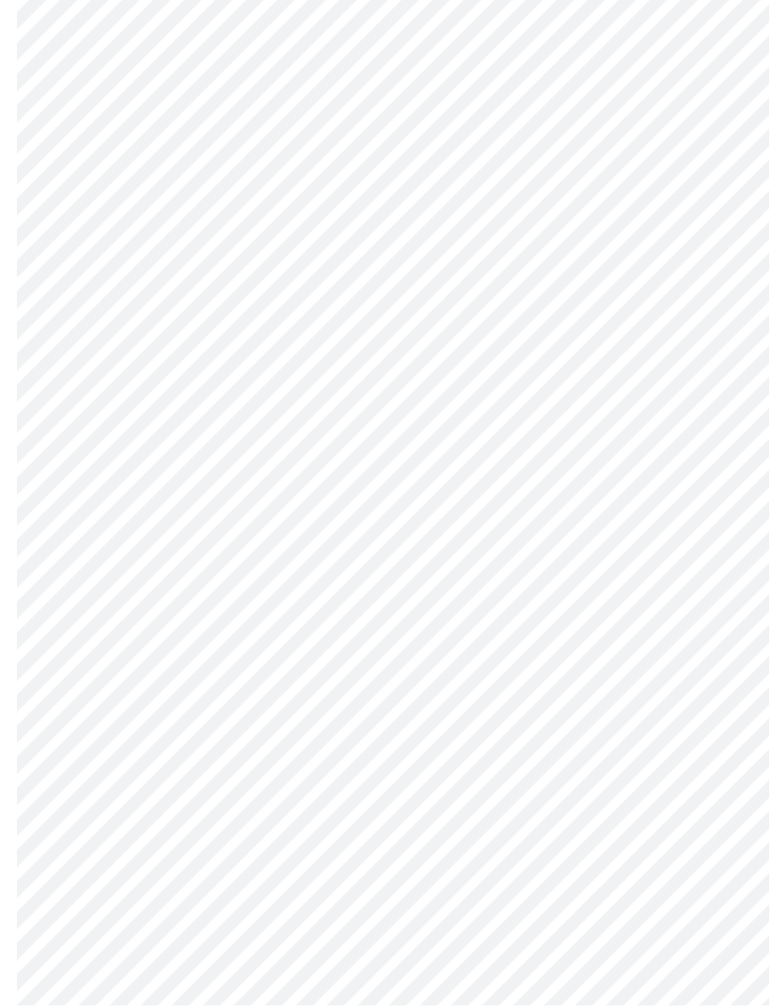
scroll to position [4531, 0]
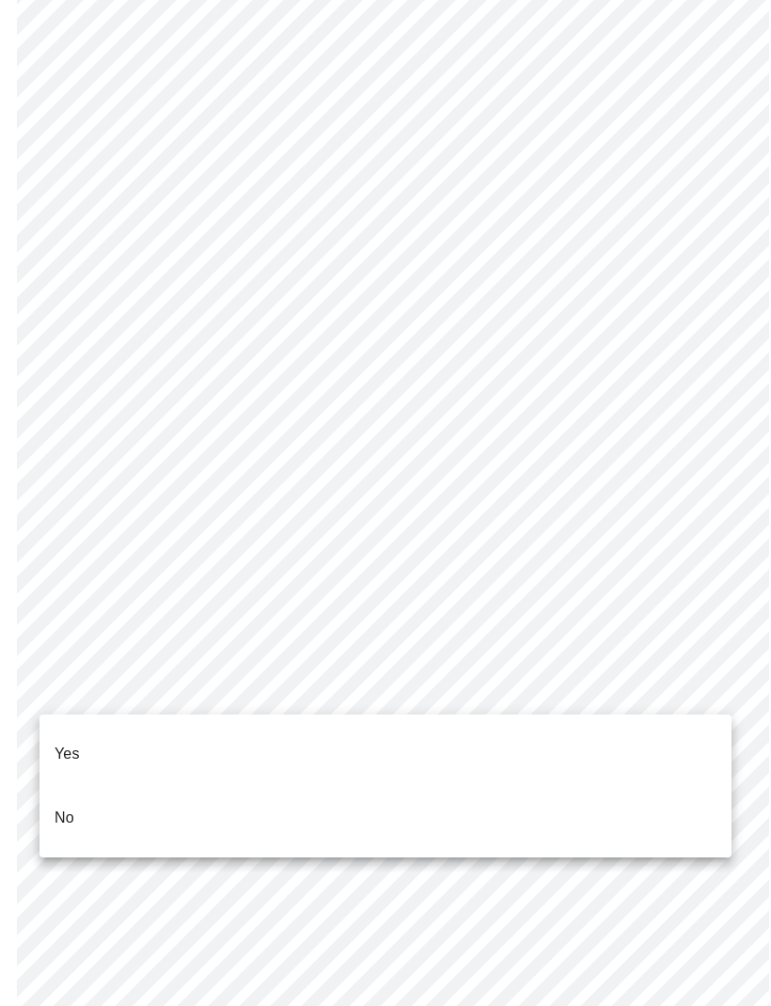
click at [197, 798] on li "No" at bounding box center [385, 818] width 692 height 64
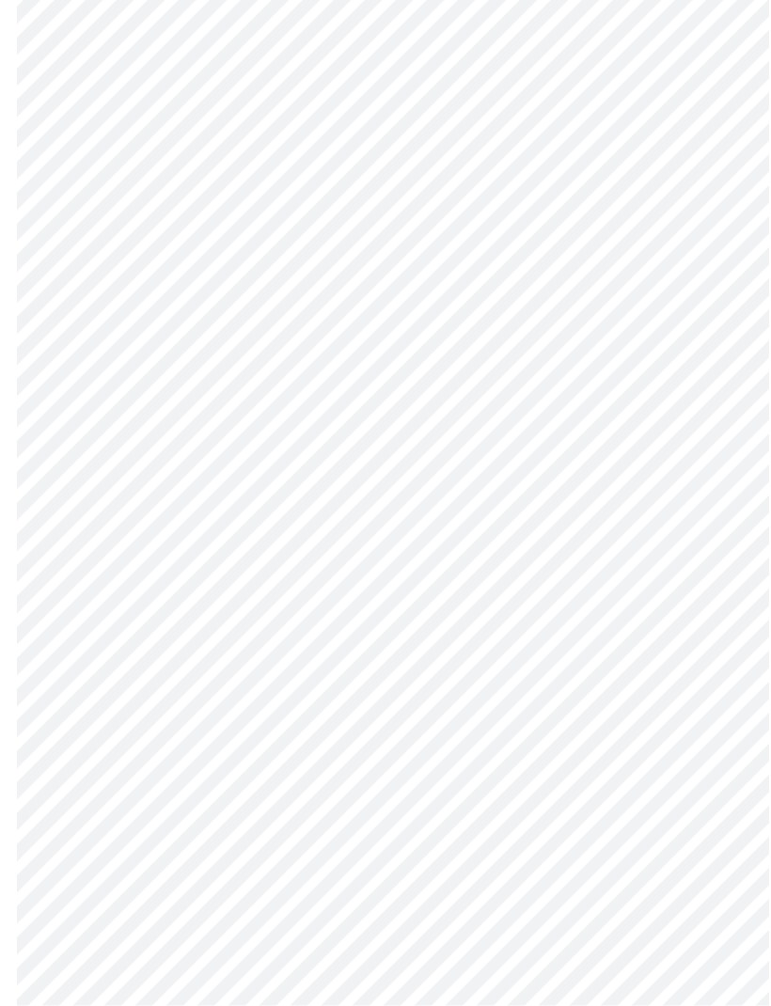
scroll to position [727, 0]
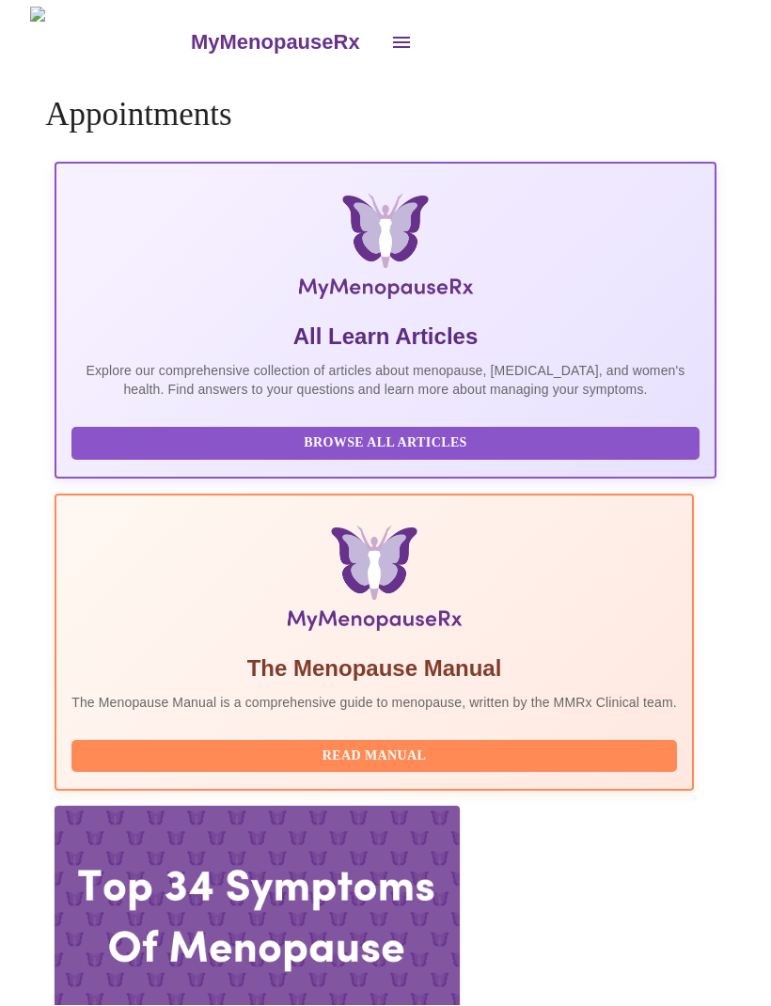
scroll to position [1, 0]
